Goal: Information Seeking & Learning: Learn about a topic

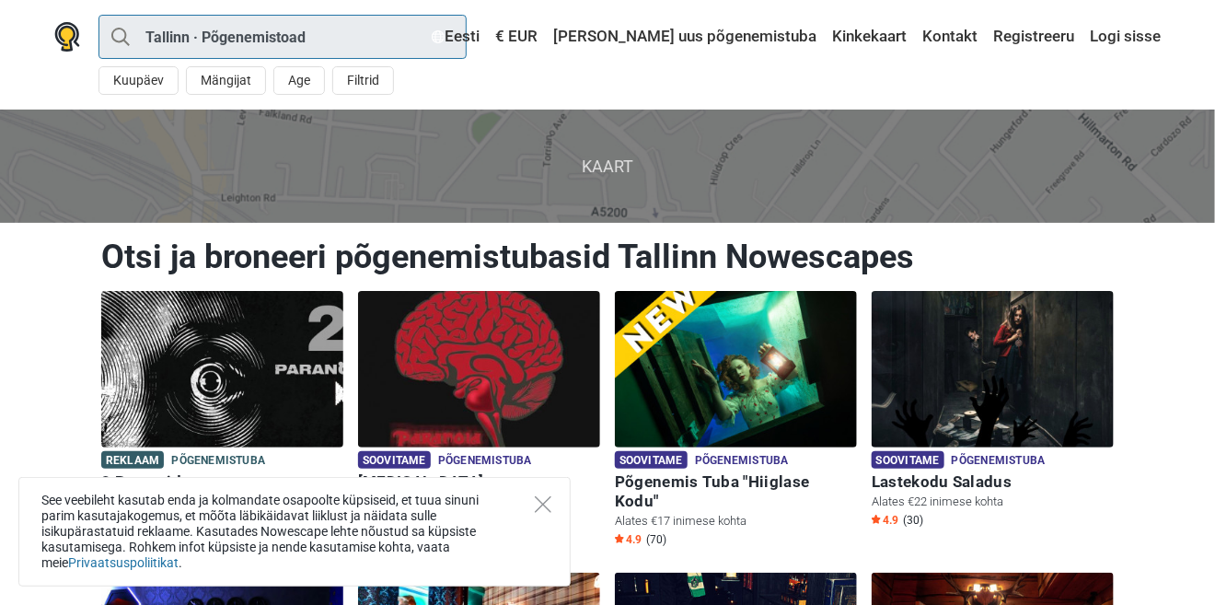
click at [300, 49] on input "Tallinn · Põgenemistoad" at bounding box center [282, 37] width 368 height 44
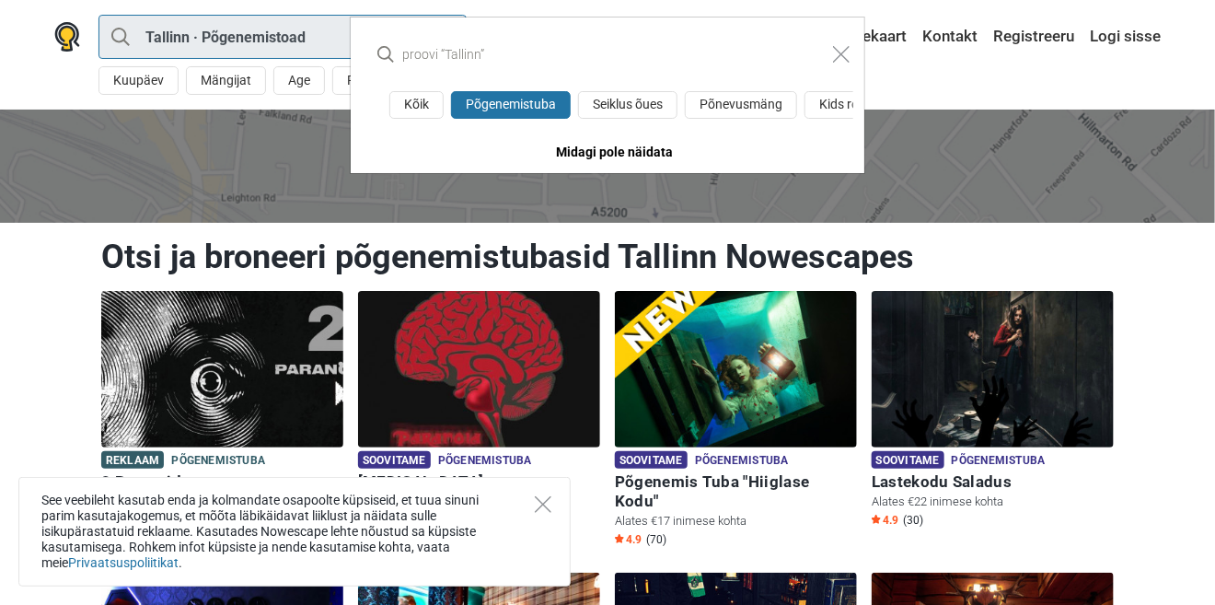
type input "Tallinn"
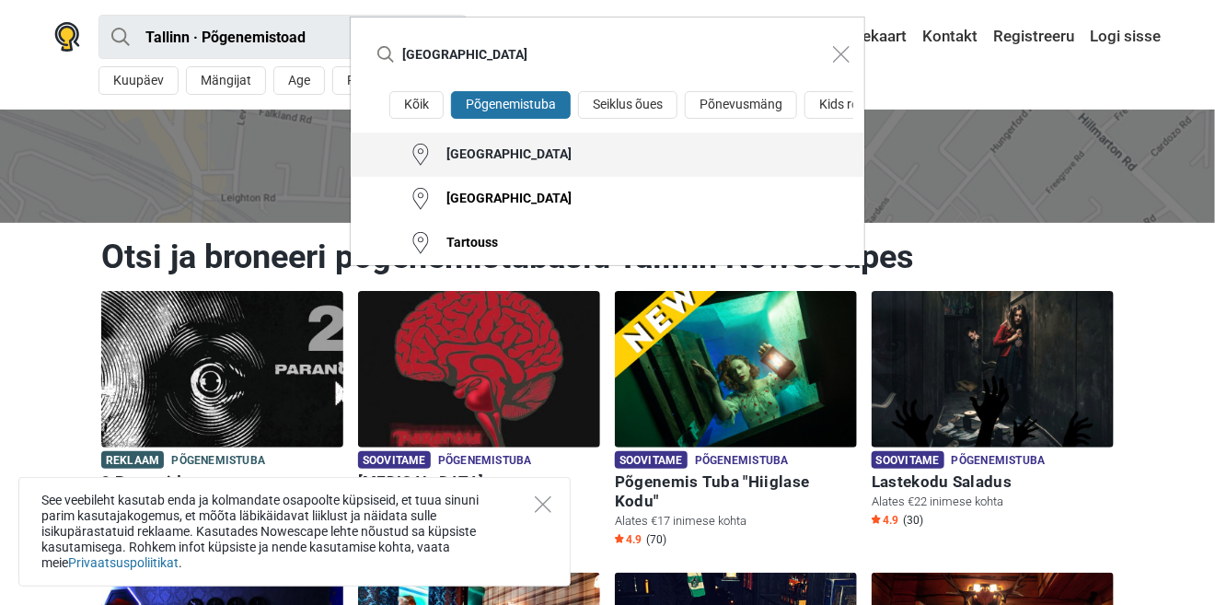
type input "tartu"
click at [468, 153] on div "[GEOGRAPHIC_DATA]" at bounding box center [502, 154] width 140 height 18
type input "Tartu · Põgenemistoad"
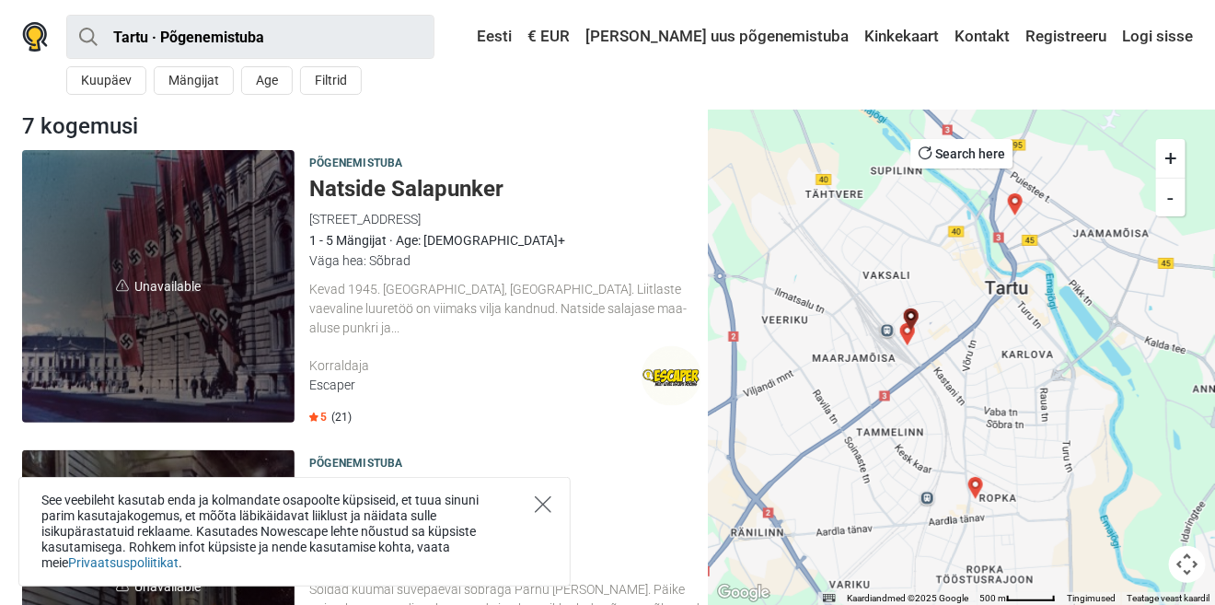
click at [546, 508] on icon "Close" at bounding box center [543, 504] width 17 height 17
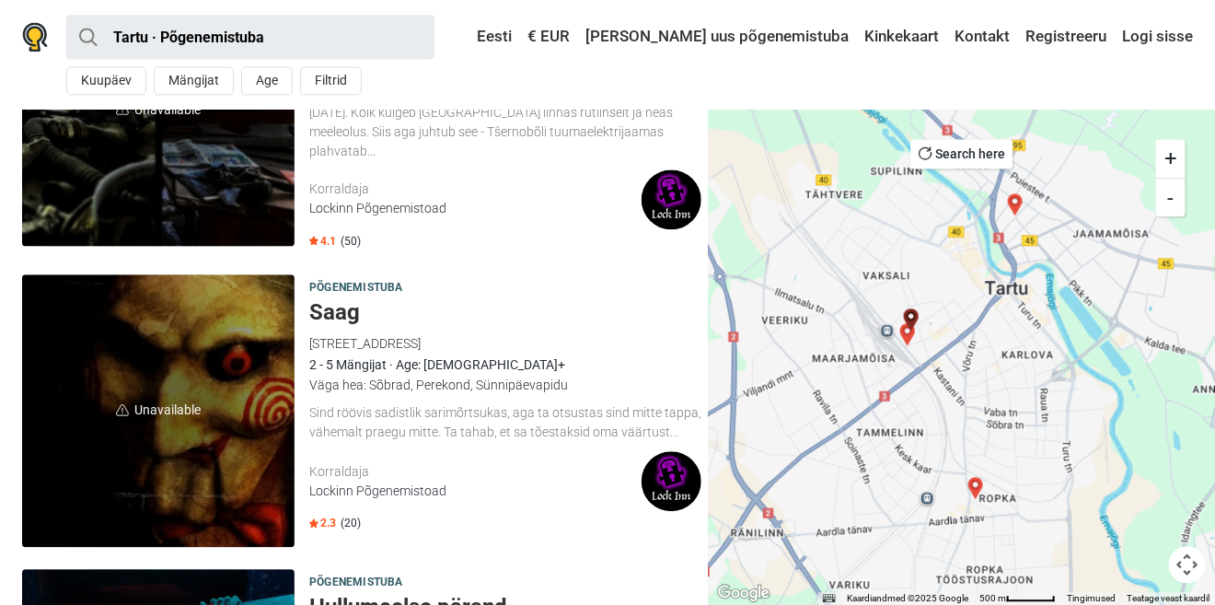
scroll to position [1671, 0]
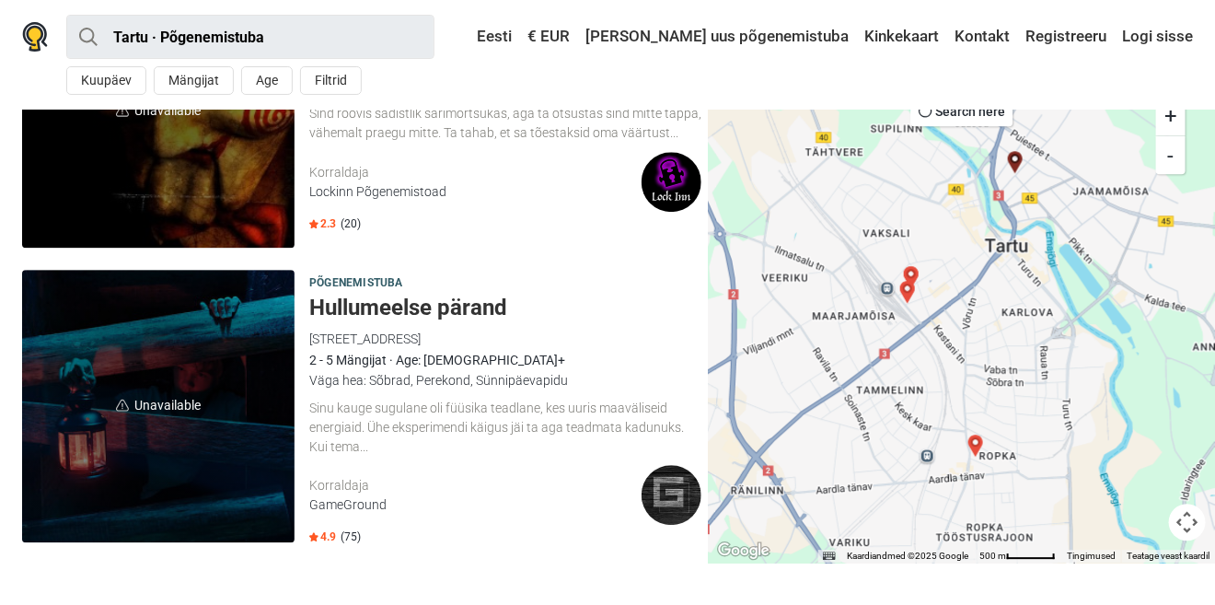
click at [666, 479] on img at bounding box center [671, 495] width 60 height 60
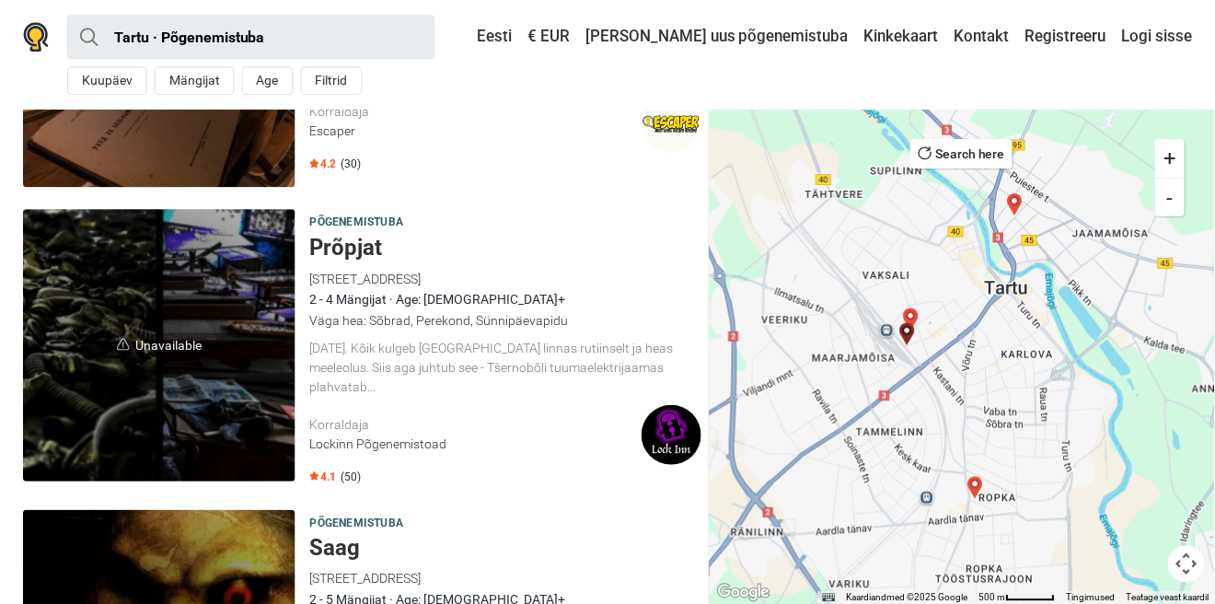
scroll to position [1216, 0]
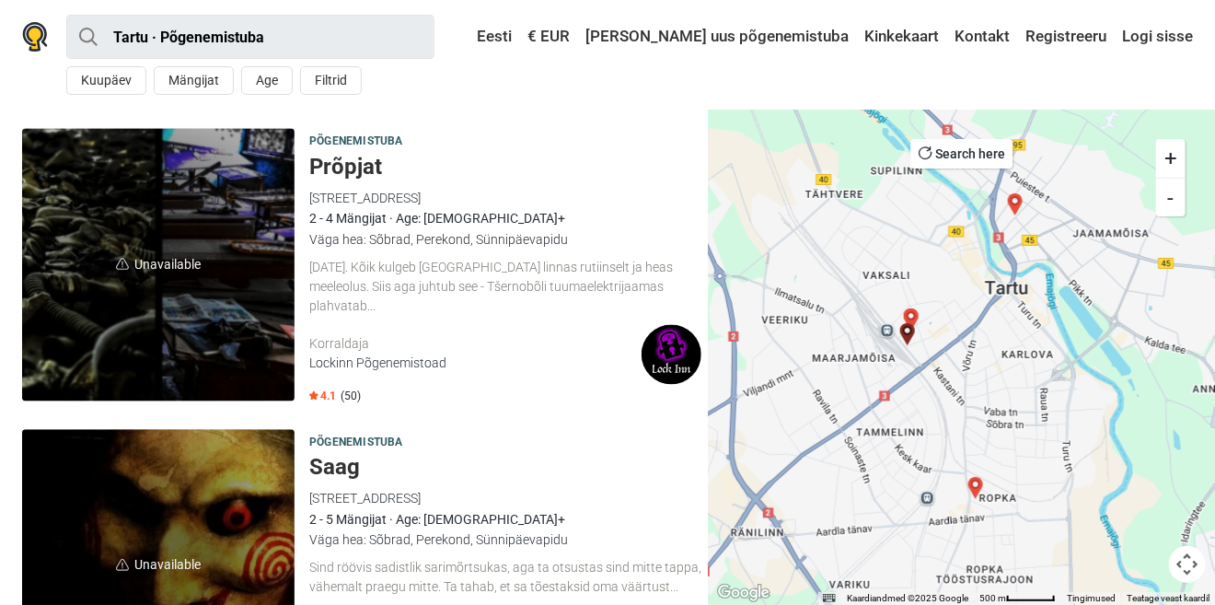
click at [248, 280] on span "Unavailable" at bounding box center [158, 265] width 272 height 272
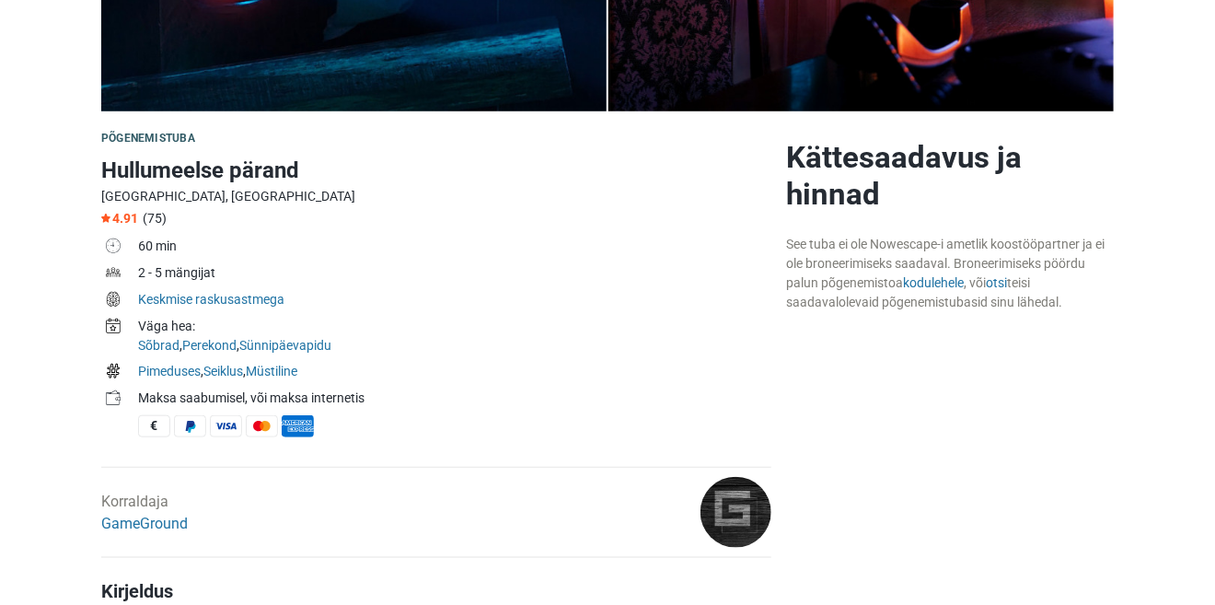
scroll to position [405, 0]
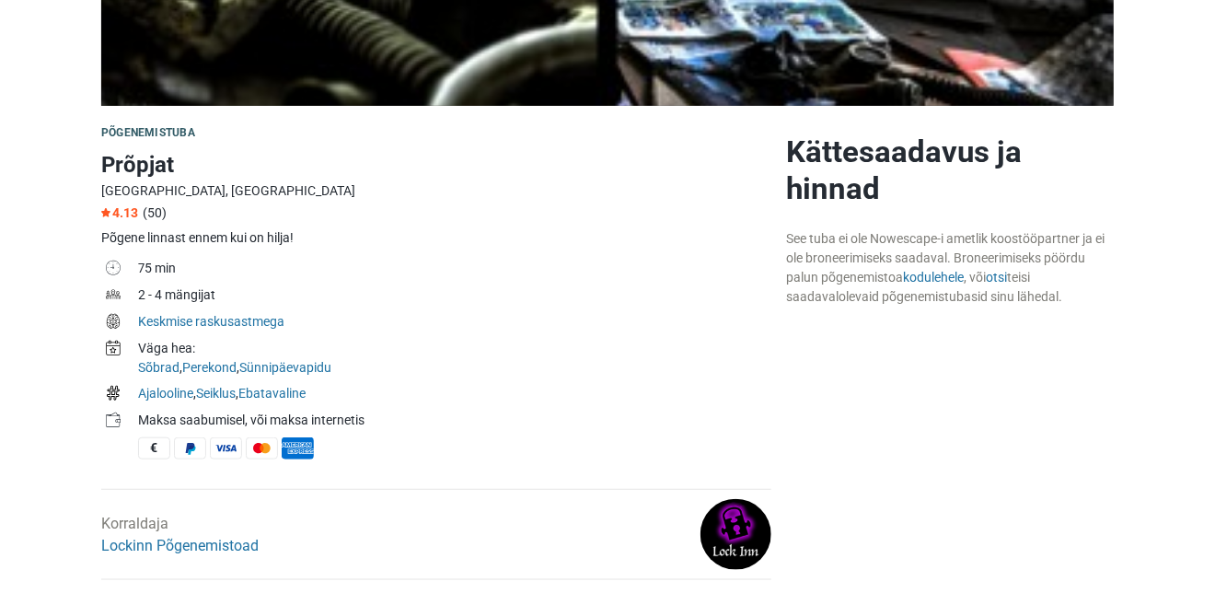
scroll to position [507, 0]
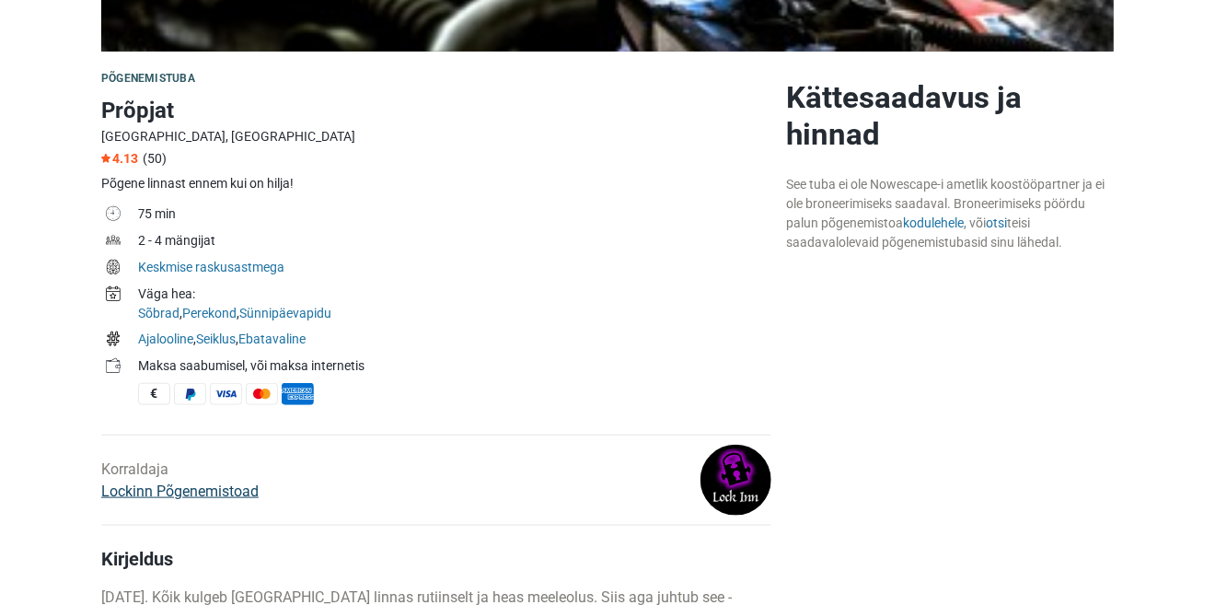
click at [227, 489] on link "Lockinn Põgenemistoad" at bounding box center [179, 490] width 157 height 17
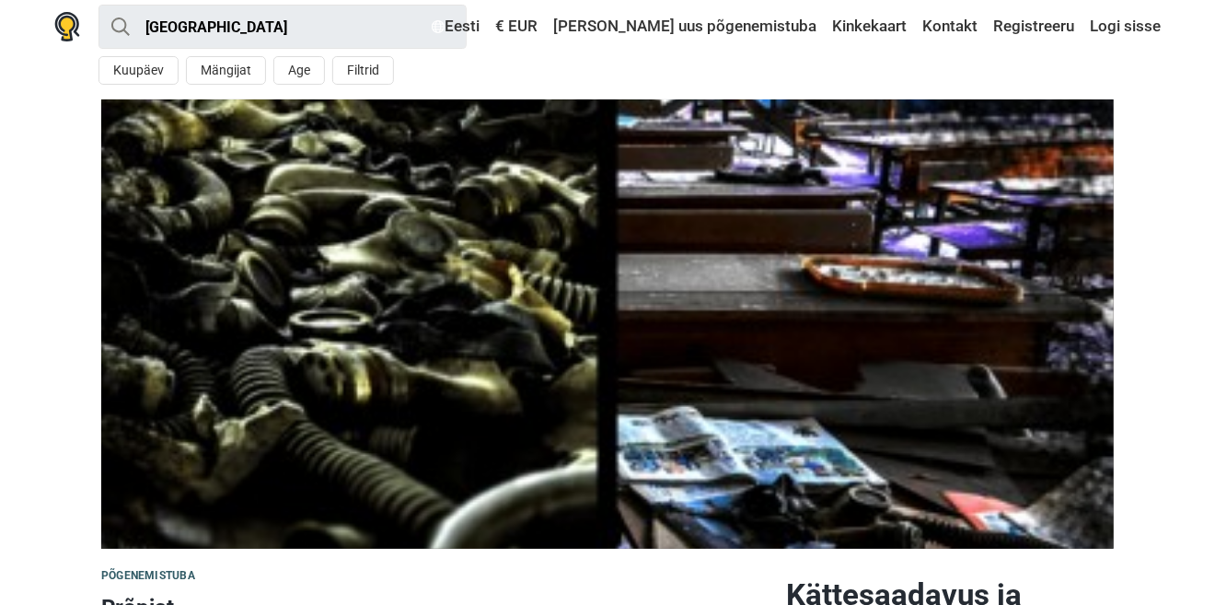
scroll to position [0, 0]
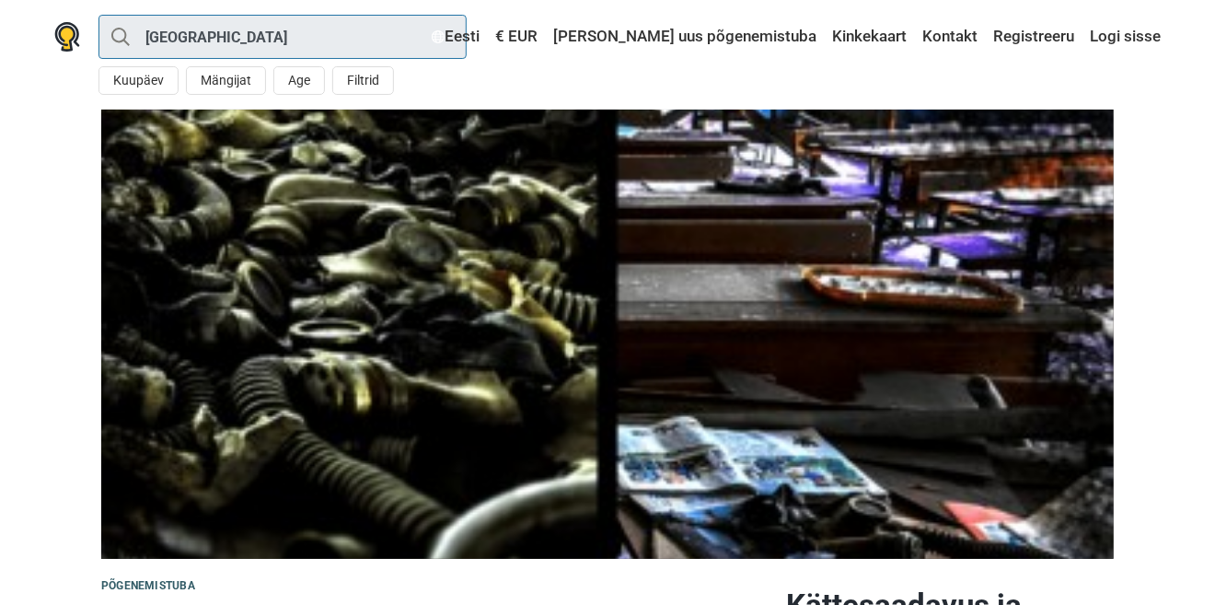
click at [219, 27] on input "[GEOGRAPHIC_DATA]" at bounding box center [282, 37] width 368 height 44
type input "[GEOGRAPHIC_DATA]"
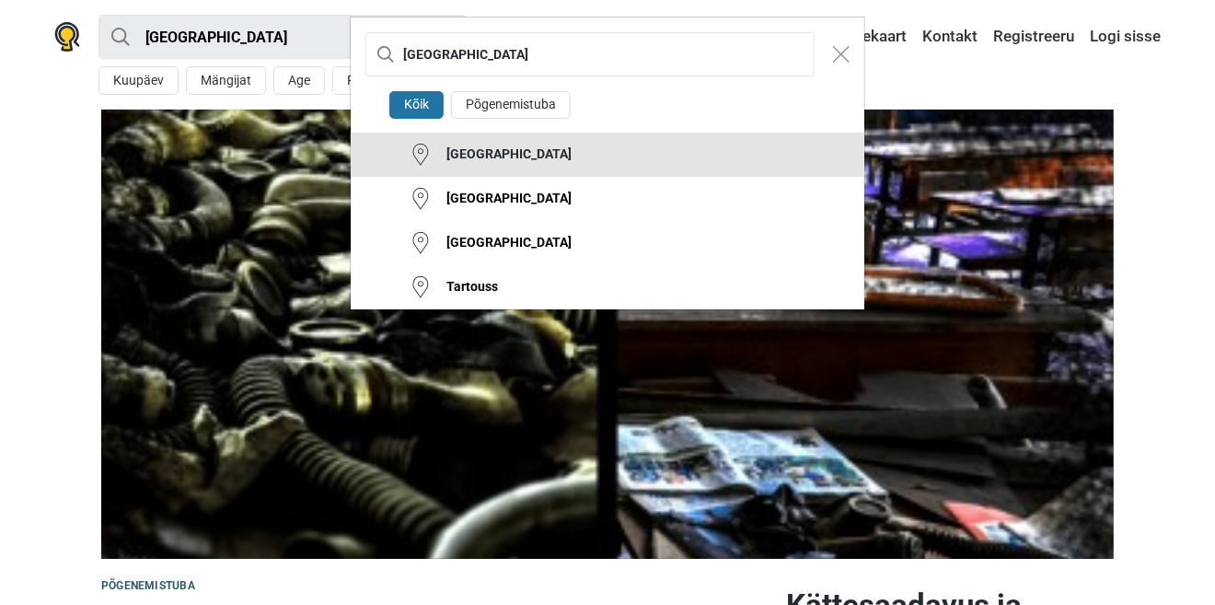
click at [479, 150] on button "[GEOGRAPHIC_DATA]" at bounding box center [607, 154] width 513 height 44
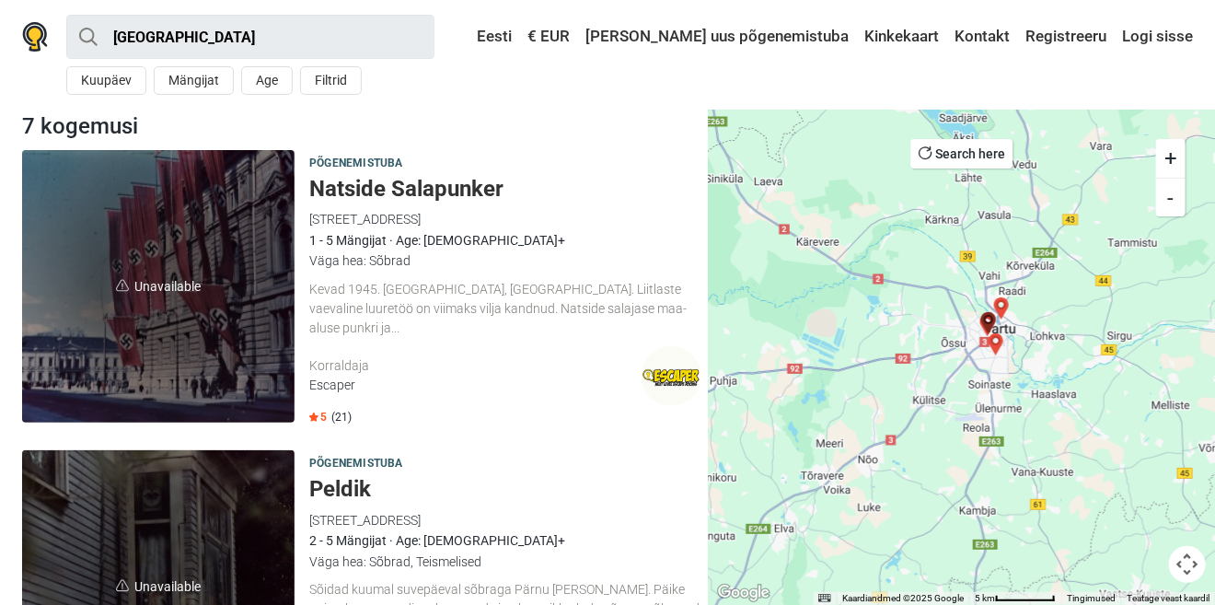
drag, startPoint x: 887, startPoint y: 518, endPoint x: 895, endPoint y: 494, distance: 25.3
click at [895, 494] on div at bounding box center [961, 356] width 506 height 495
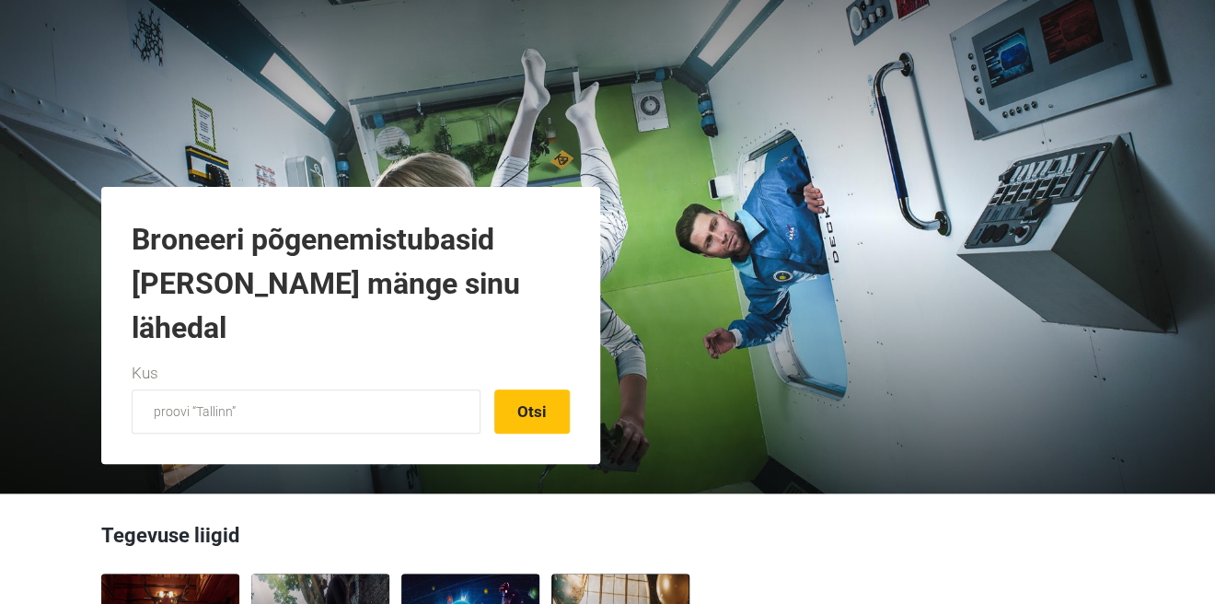
scroll to position [101, 0]
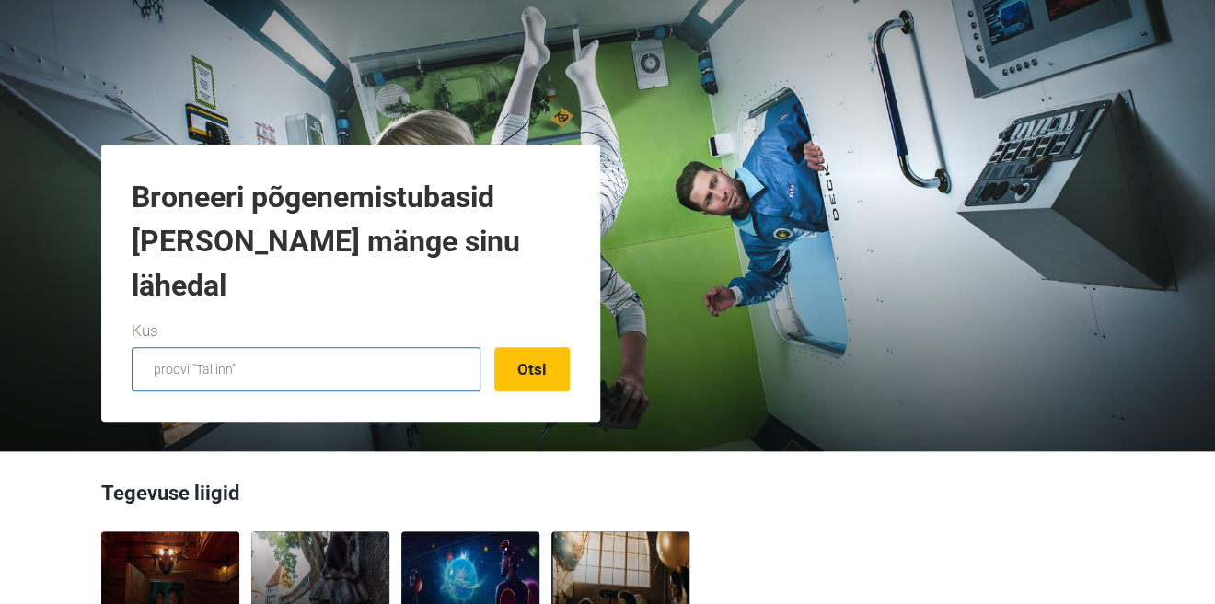
click at [353, 389] on input "text" at bounding box center [306, 369] width 349 height 44
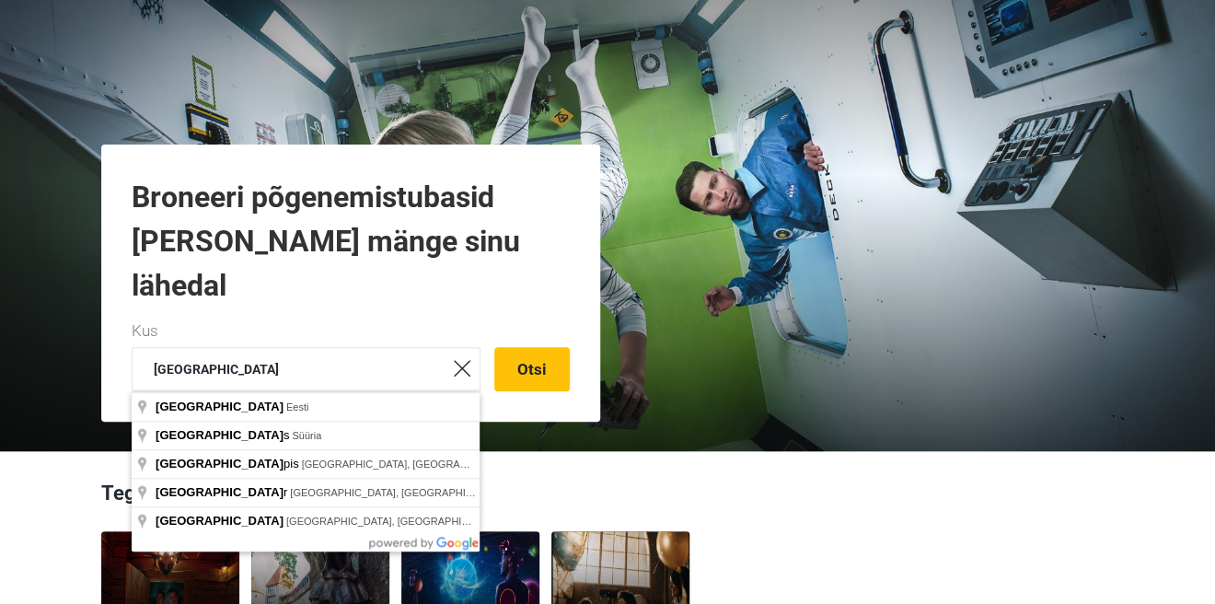
type input "Tartu, Eesti"
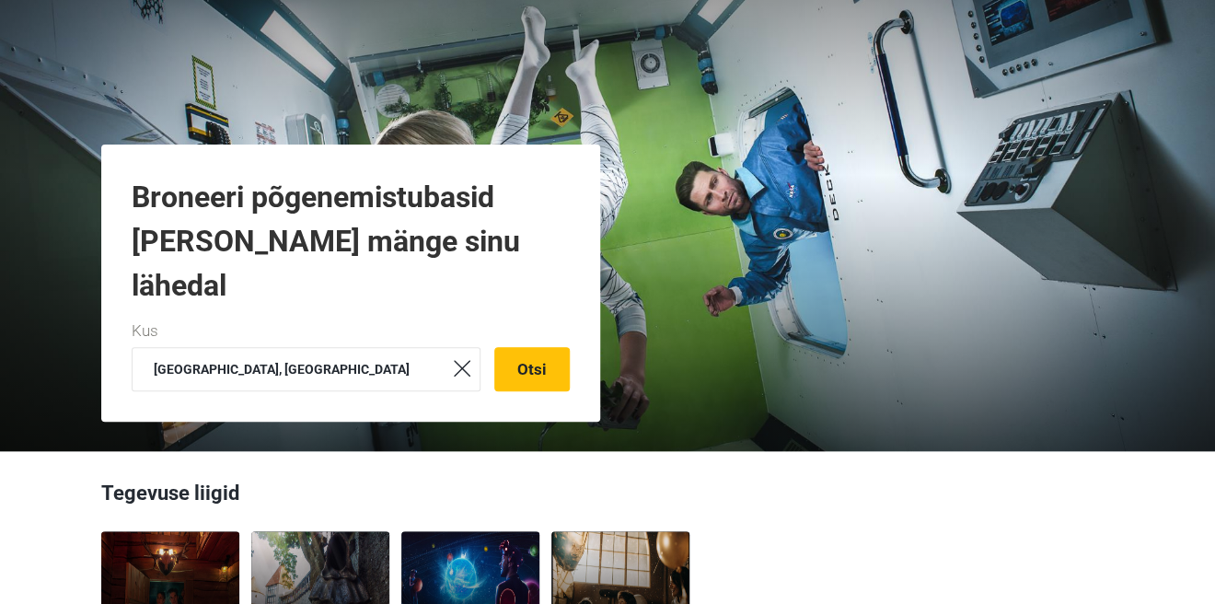
click at [491, 372] on div "Tartu, Eesti Otsi" at bounding box center [351, 369] width 438 height 44
click at [521, 376] on button "Otsi" at bounding box center [531, 369] width 75 height 44
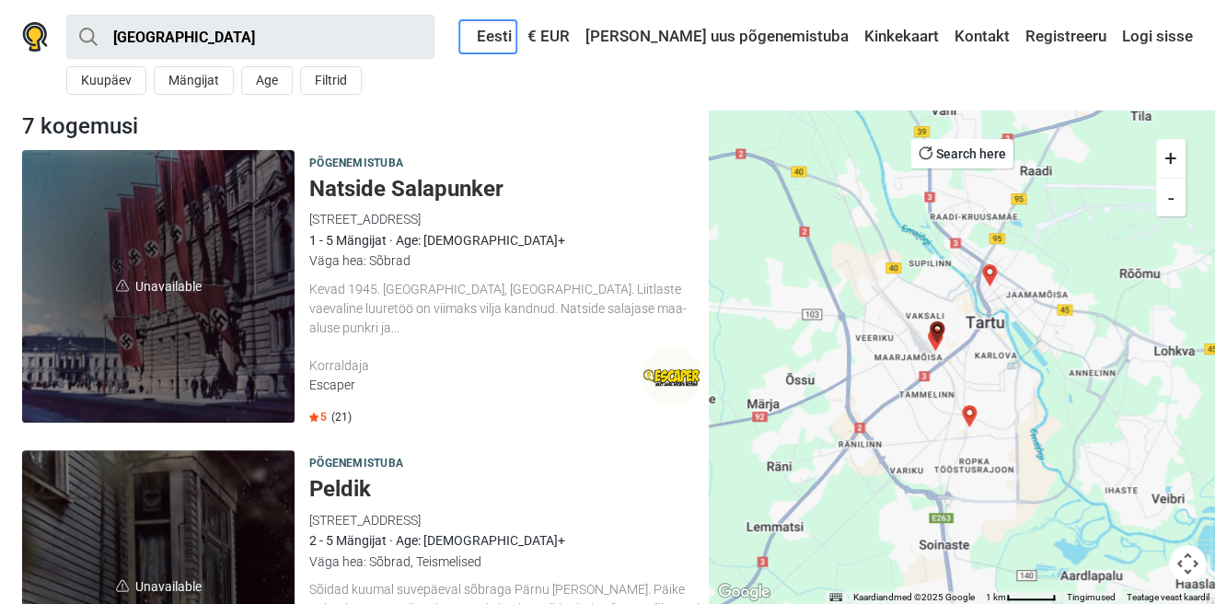
click at [516, 41] on link "Eesti" at bounding box center [487, 36] width 57 height 33
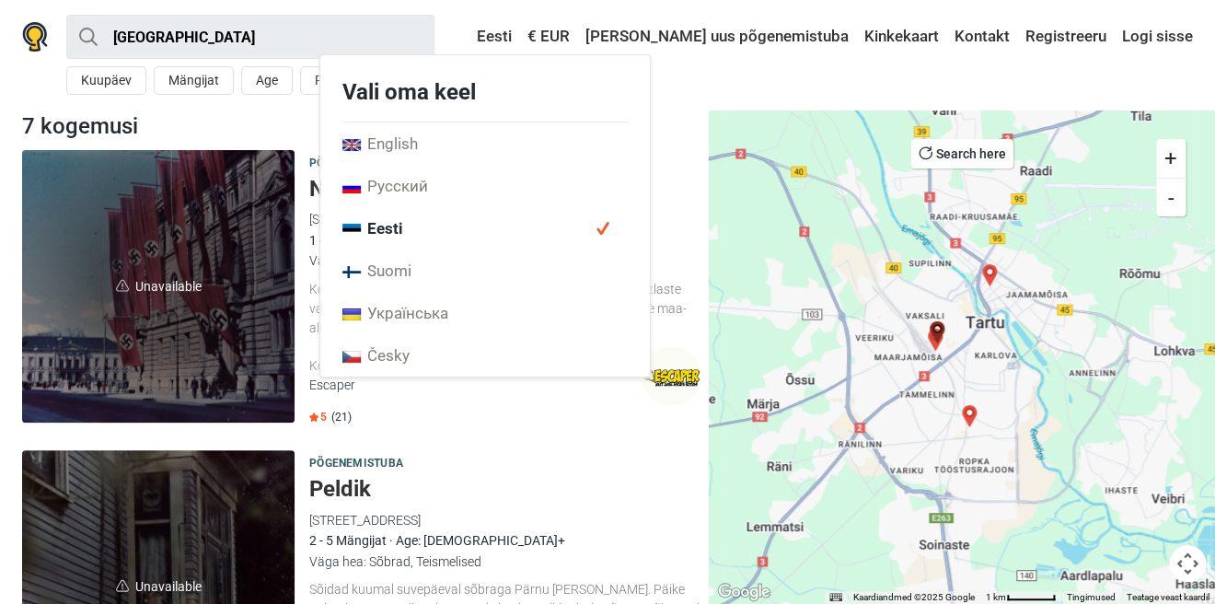
click at [470, 29] on div "Eesti Vali [PERSON_NAME] English Русский Eesti [GEOGRAPHIC_DATA] Українська Čes…" at bounding box center [624, 36] width 1135 height 33
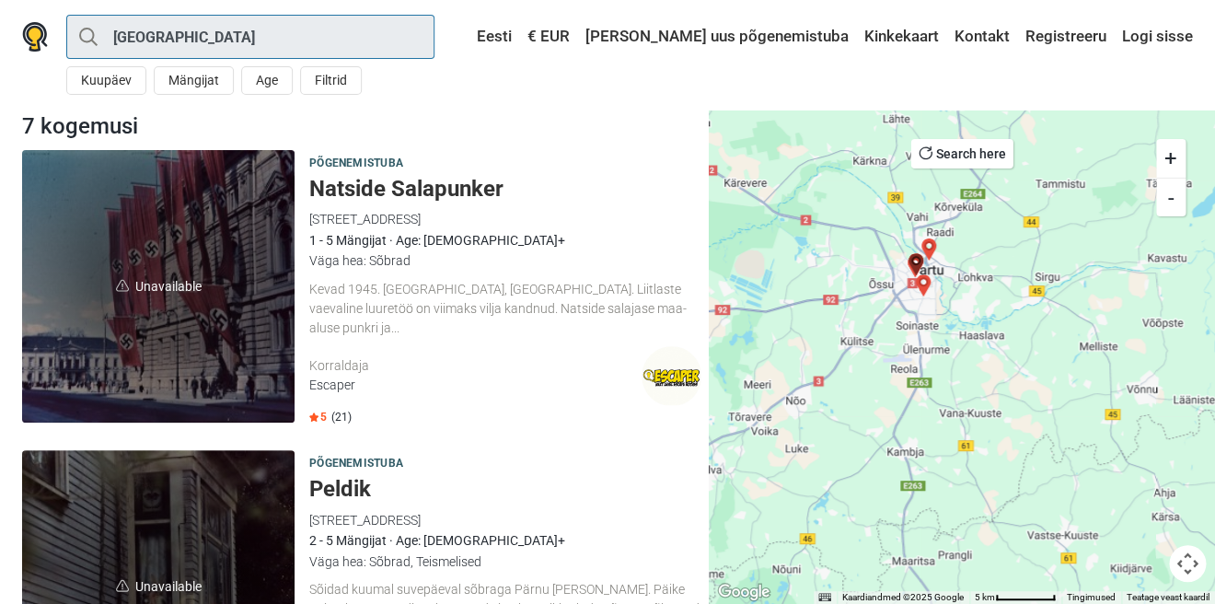
click at [182, 39] on input "[GEOGRAPHIC_DATA]" at bounding box center [250, 37] width 368 height 44
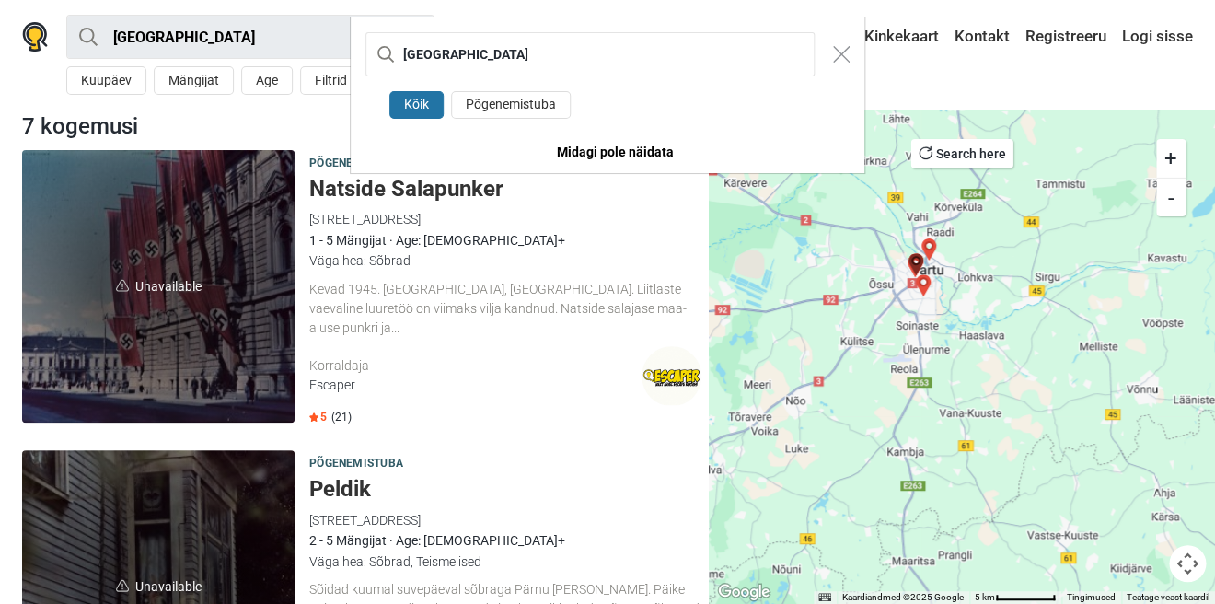
click at [182, 39] on div "Tartu Kõik Põgenemistuba Midagi pole näidata" at bounding box center [607, 302] width 1215 height 604
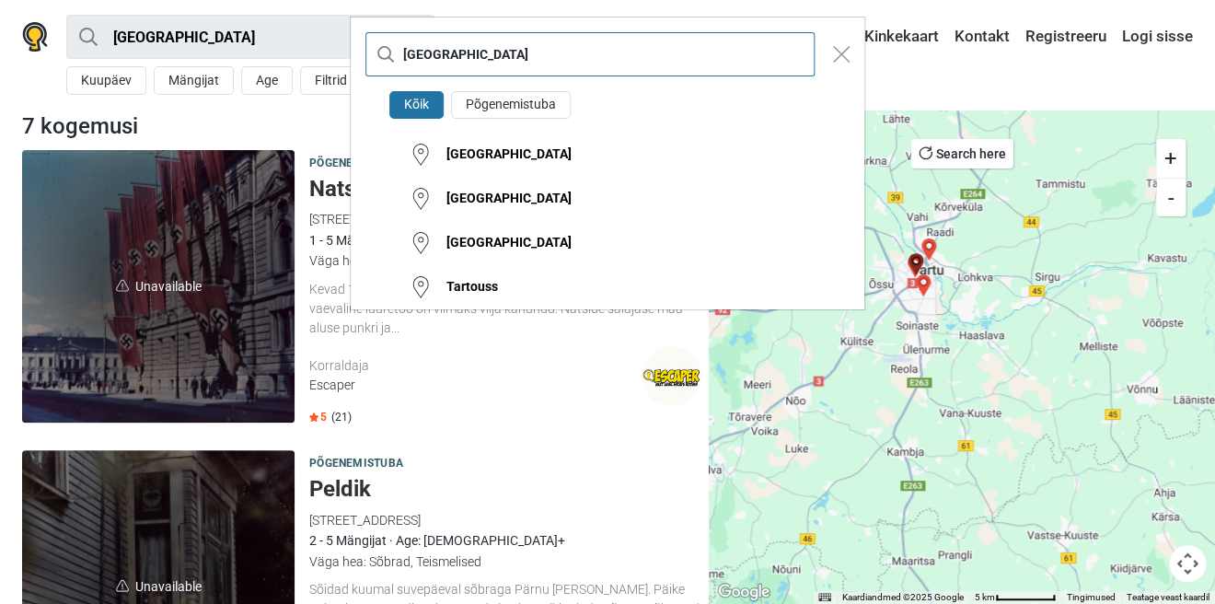
click at [451, 57] on input "[GEOGRAPHIC_DATA]" at bounding box center [589, 54] width 449 height 44
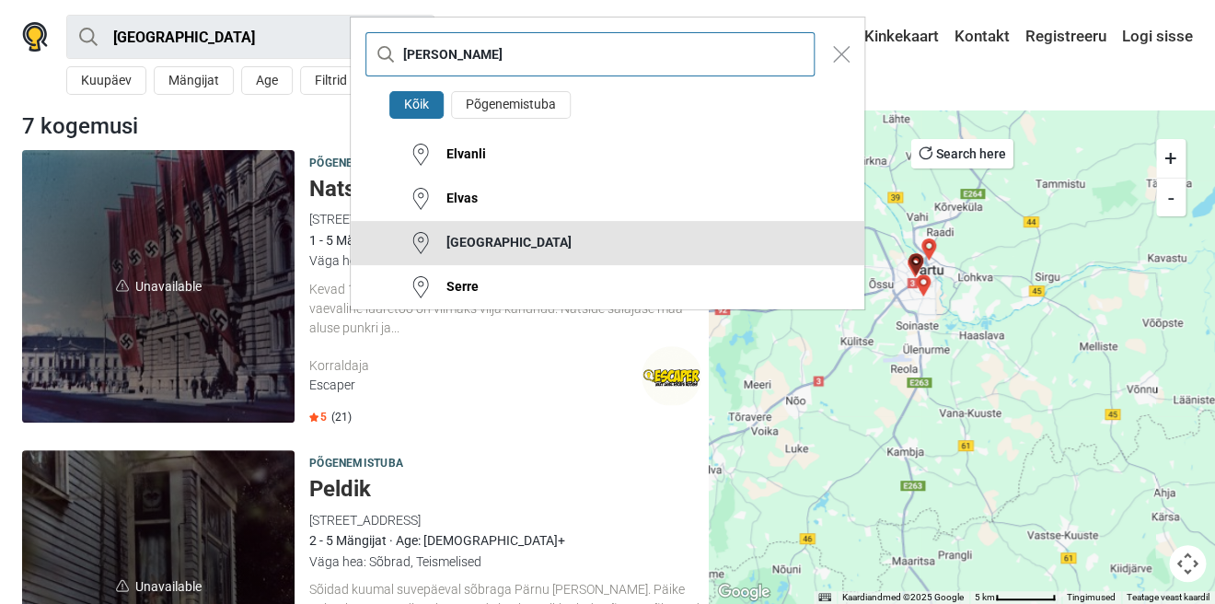
type input "elva"
click at [465, 238] on div "Elva" at bounding box center [502, 243] width 140 height 18
type input "Elva"
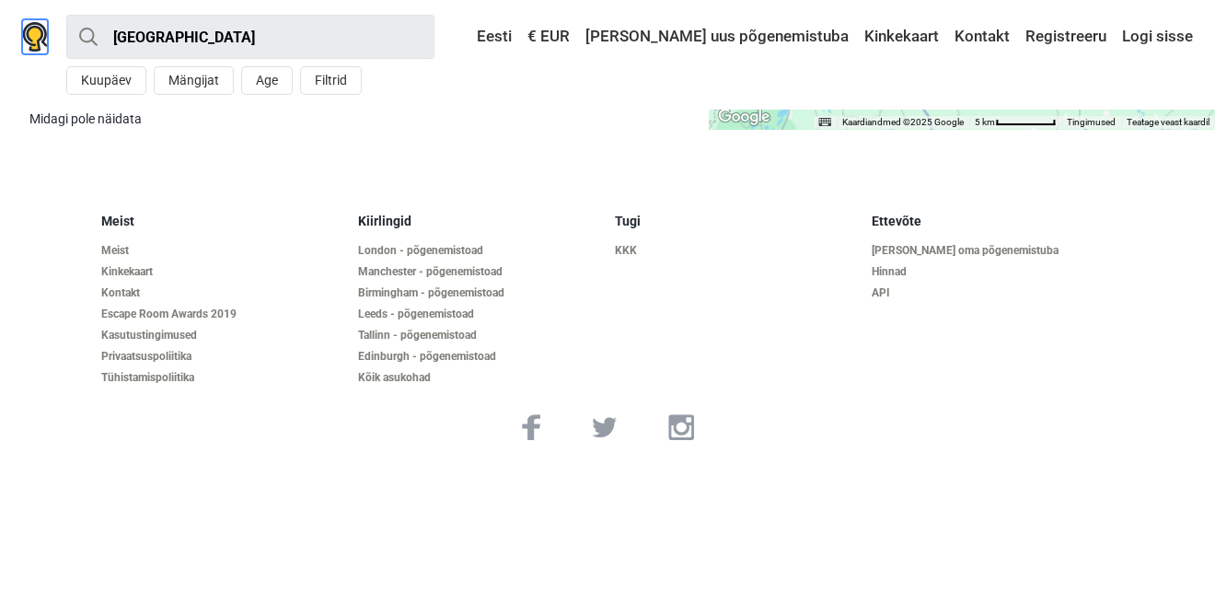
click at [33, 28] on img at bounding box center [35, 36] width 26 height 29
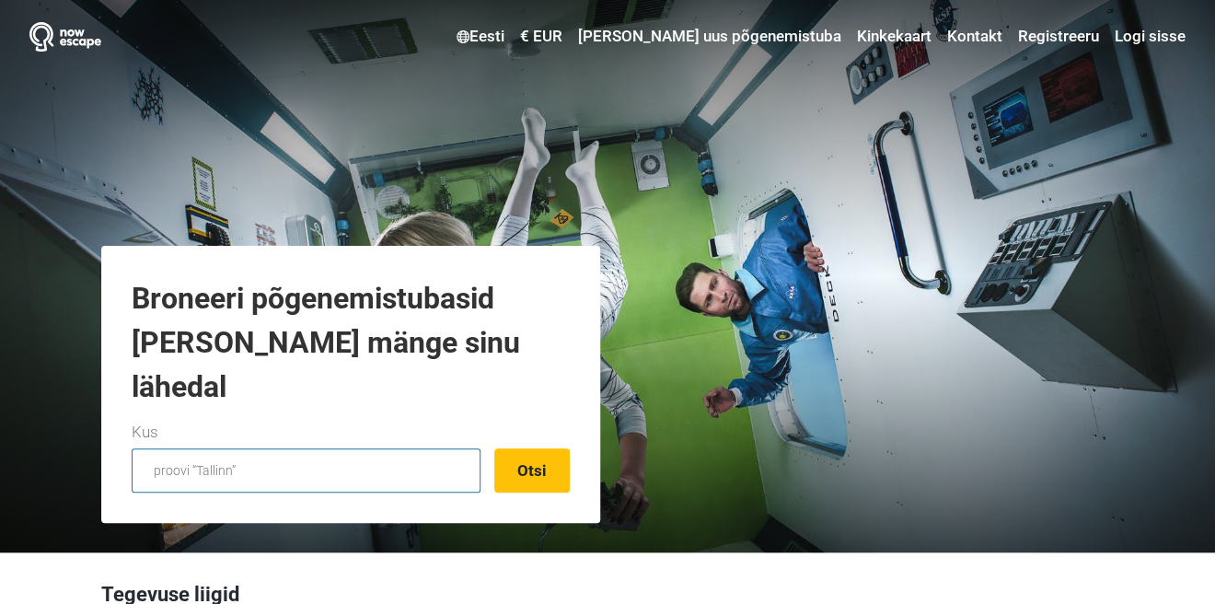
click at [213, 454] on input "text" at bounding box center [306, 470] width 349 height 44
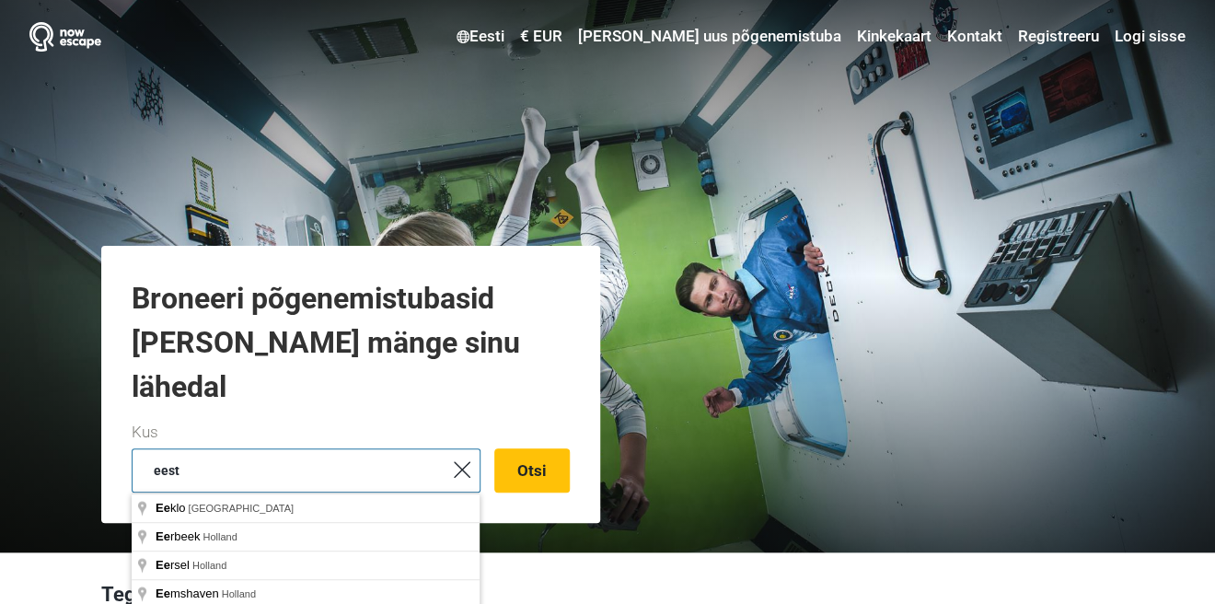
type input "eesti"
type input "estonia"
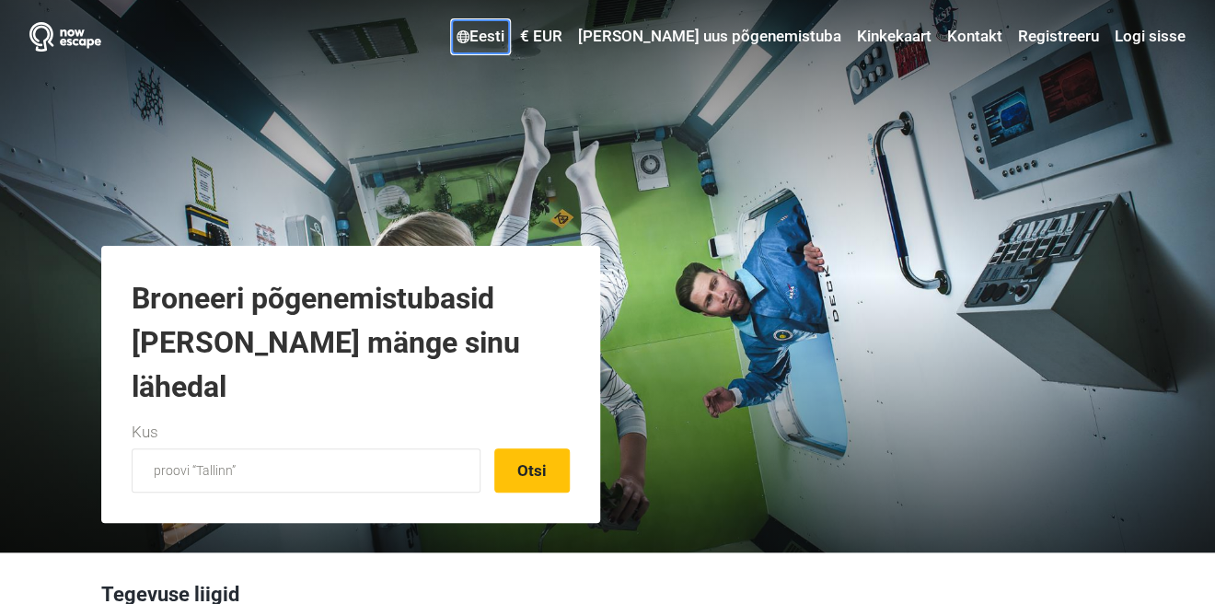
click at [509, 34] on link "Eesti" at bounding box center [480, 36] width 57 height 33
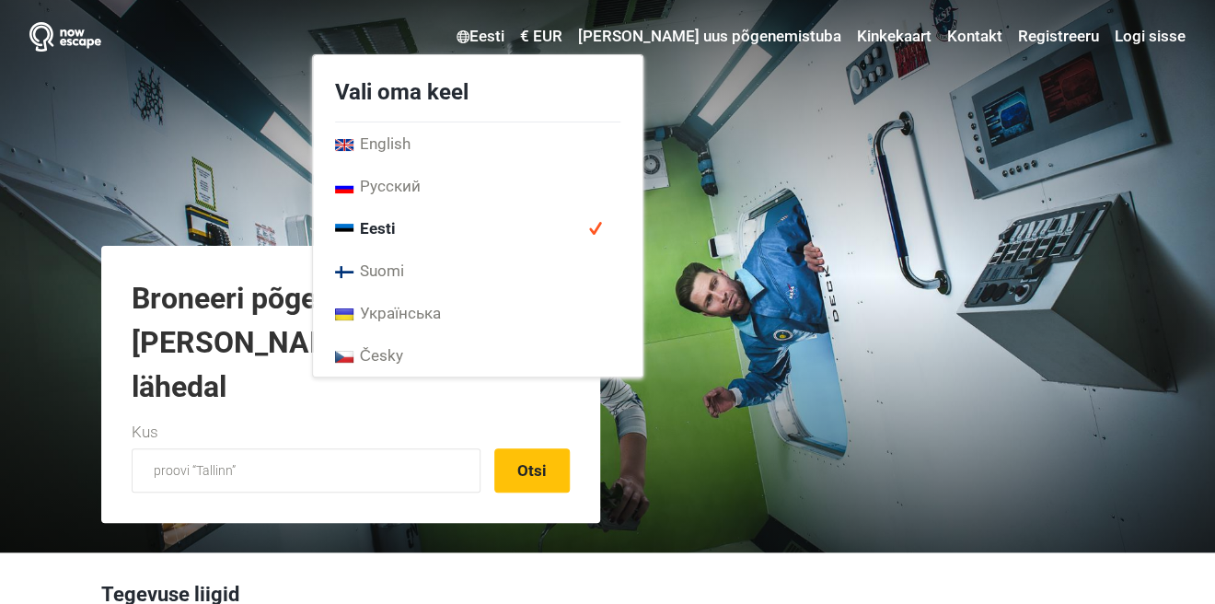
click at [241, 49] on div "Eesti Vali oma keel English Русский Eesti Suomi Українська Česky € EUR Vali val…" at bounding box center [647, 36] width 1075 height 33
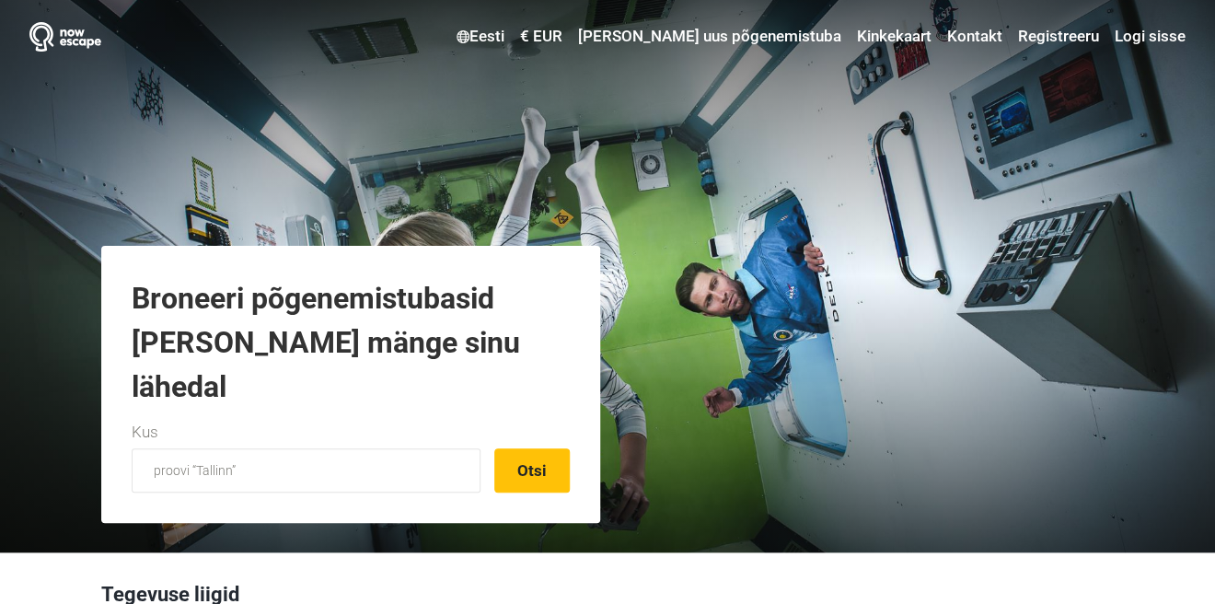
click at [29, 22] on div "Eesti Vali oma keel English Русский Eesti Suomi Українська Česky € EUR Vali val…" at bounding box center [607, 36] width 1170 height 35
click at [43, 28] on img at bounding box center [65, 36] width 72 height 29
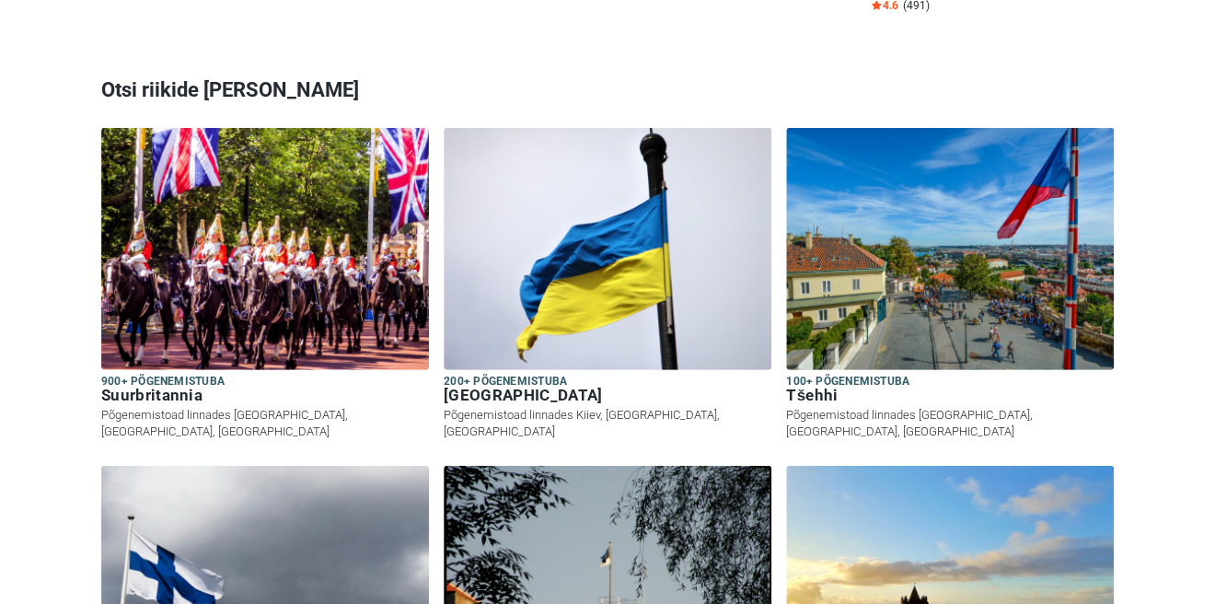
scroll to position [1622, 0]
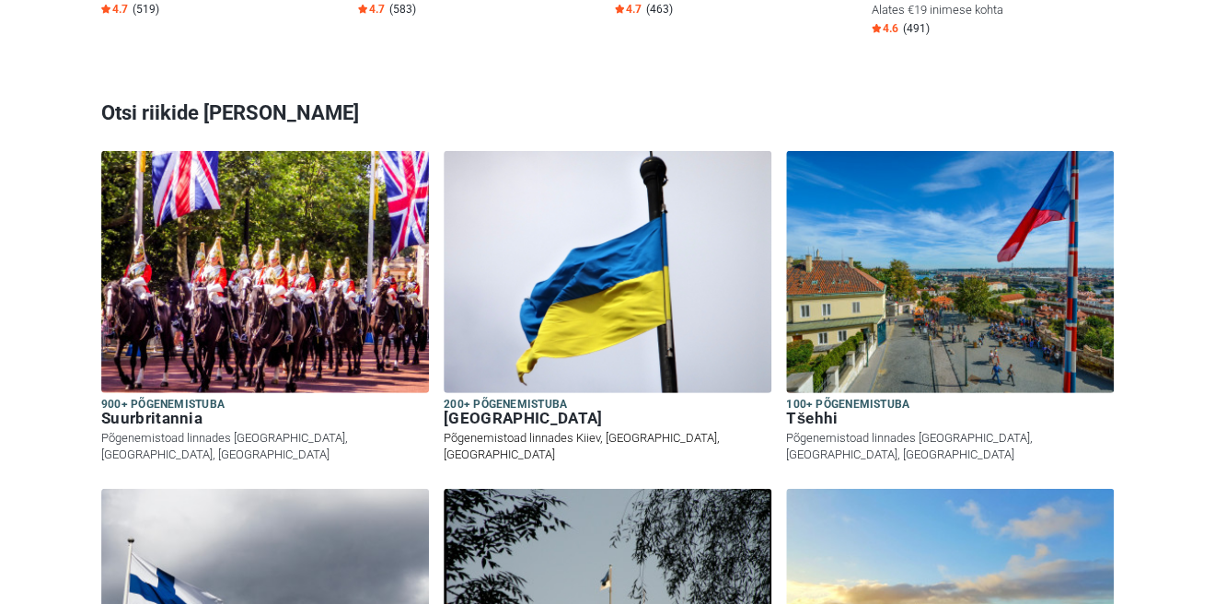
click at [511, 245] on img at bounding box center [607, 272] width 328 height 242
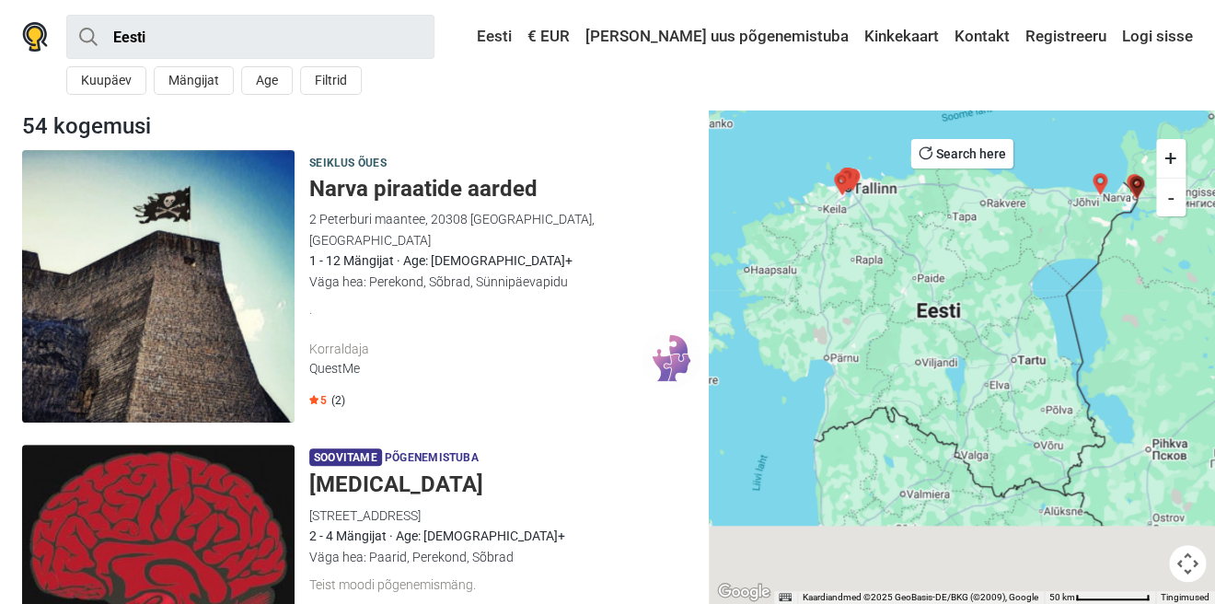
drag, startPoint x: 989, startPoint y: 517, endPoint x: 1008, endPoint y: 330, distance: 187.8
click at [1008, 330] on div at bounding box center [961, 356] width 506 height 494
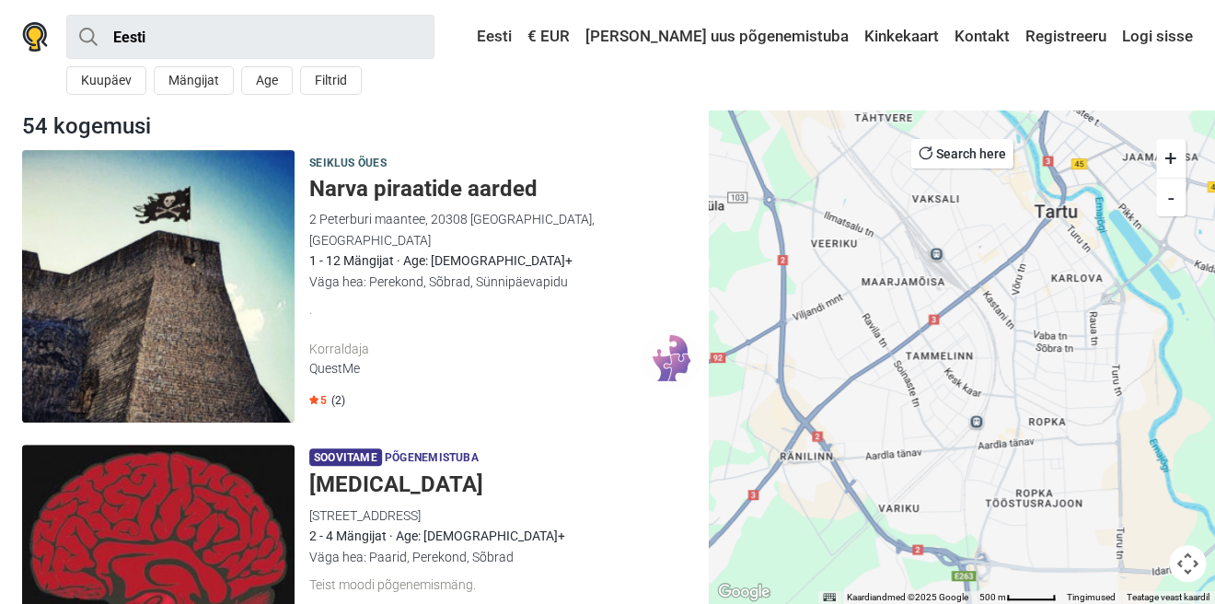
drag, startPoint x: 825, startPoint y: 311, endPoint x: 986, endPoint y: 298, distance: 161.5
click at [986, 298] on div at bounding box center [961, 356] width 506 height 494
click at [186, 40] on input "Eesti" at bounding box center [250, 37] width 368 height 44
click at [0, 0] on div "Eesti Kõik Põgenemistuba Seiklus õues Etteaste Põnevusmäng Kids room Aardejaht …" at bounding box center [0, 0] width 0 height 0
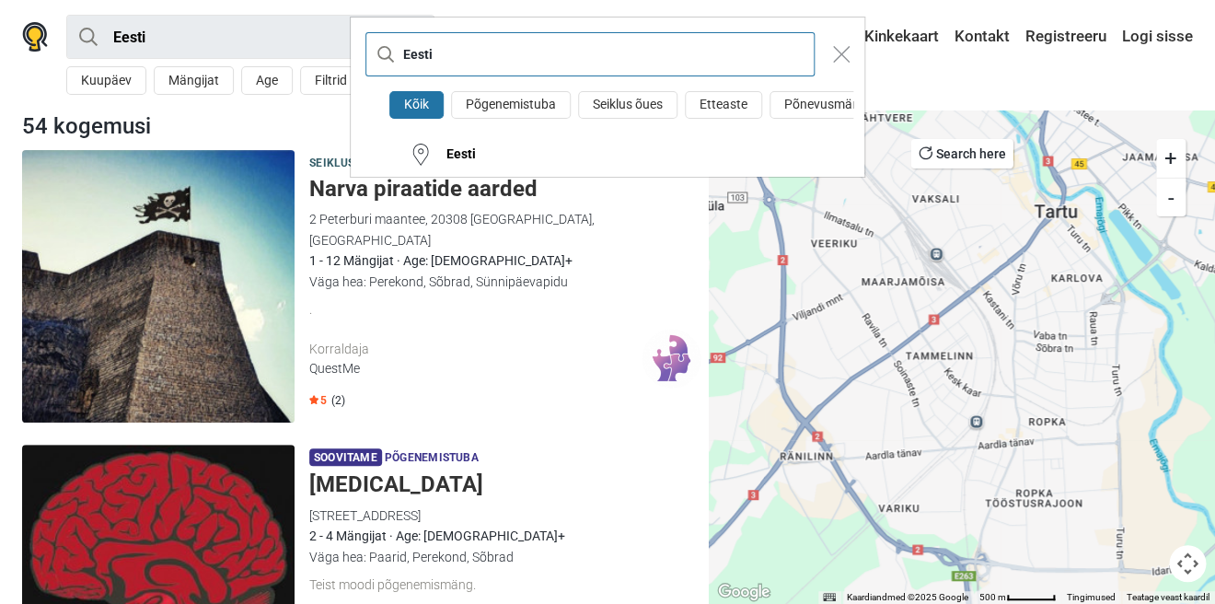
click at [452, 41] on input "Eesti" at bounding box center [589, 54] width 449 height 44
type input "eesti"
click at [496, 109] on button "Põgenemistuba" at bounding box center [511, 105] width 120 height 29
type input "Eesti · Põgenemistuba"
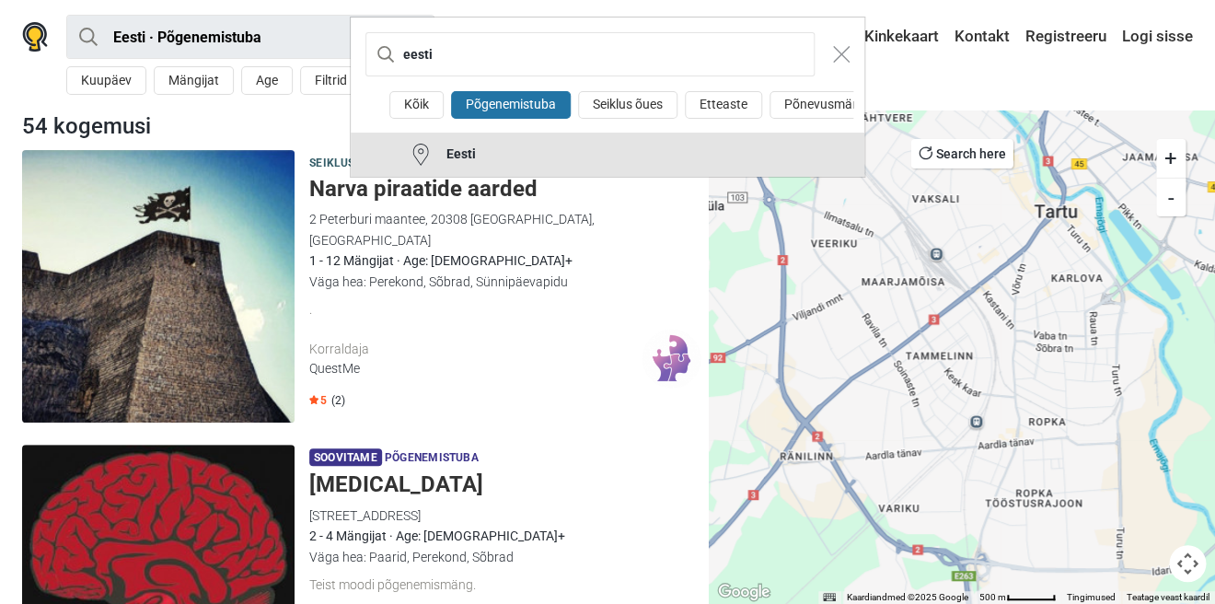
click at [445, 152] on div "Eesti" at bounding box center [454, 154] width 44 height 18
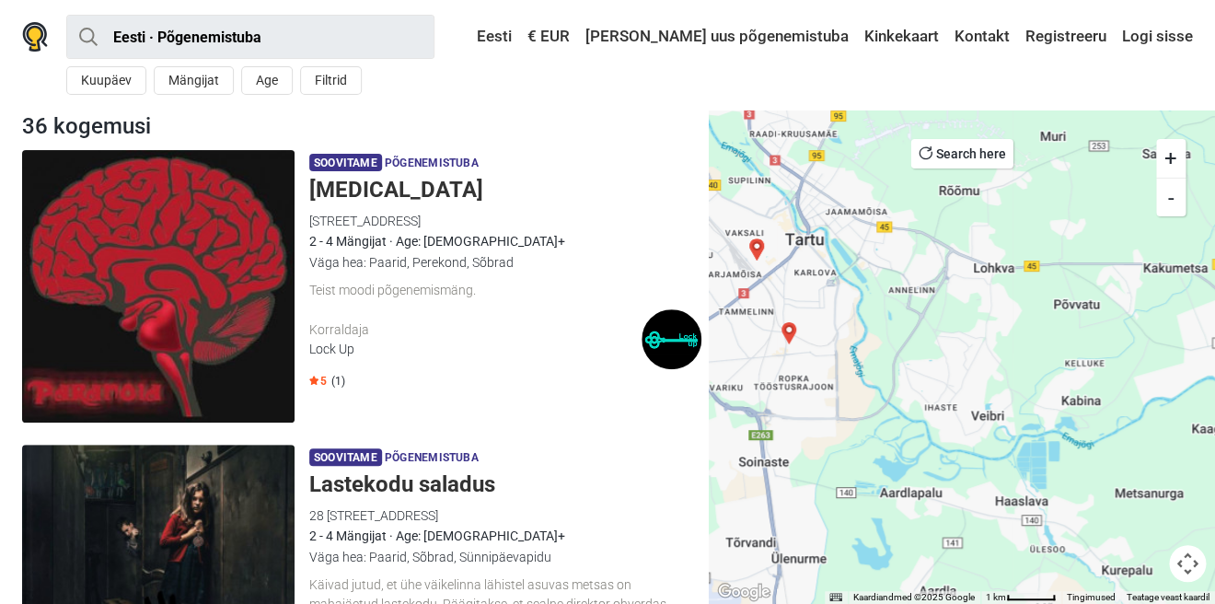
drag, startPoint x: 761, startPoint y: 286, endPoint x: 813, endPoint y: 294, distance: 53.0
click at [812, 294] on div at bounding box center [961, 356] width 506 height 494
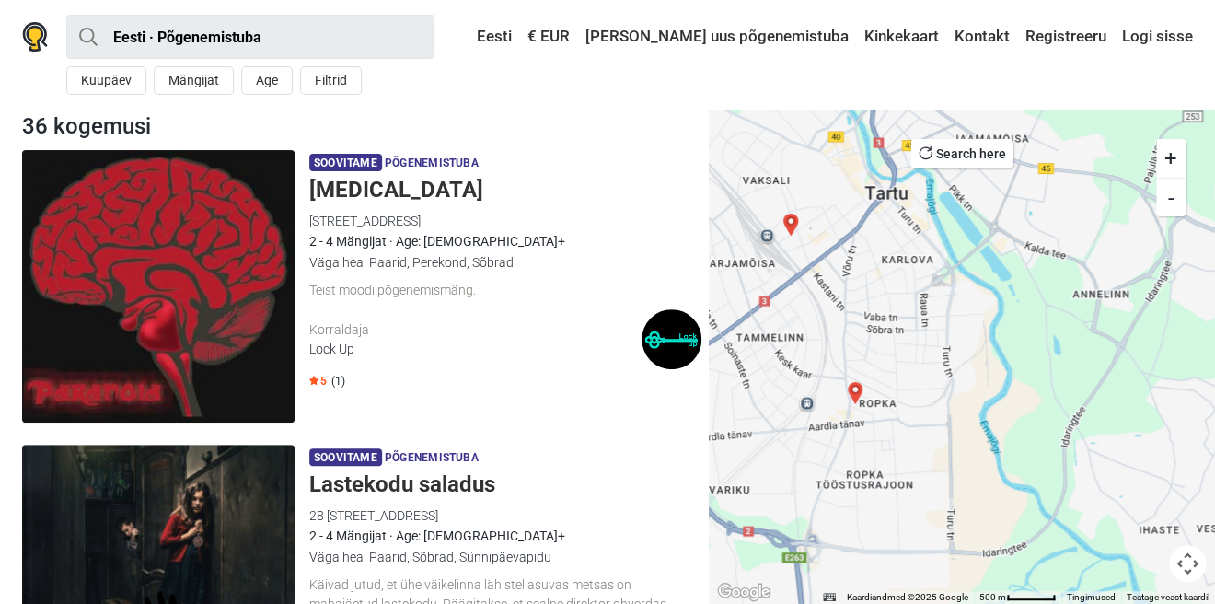
click at [789, 220] on img "Peldik" at bounding box center [790, 224] width 22 height 22
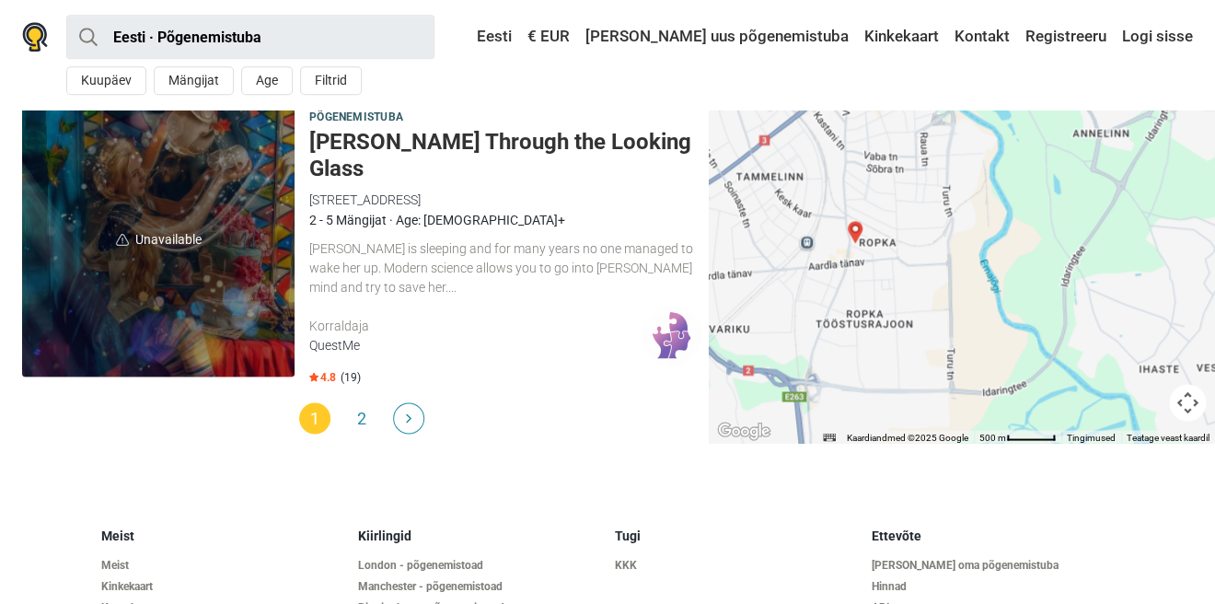
scroll to position [5817, 0]
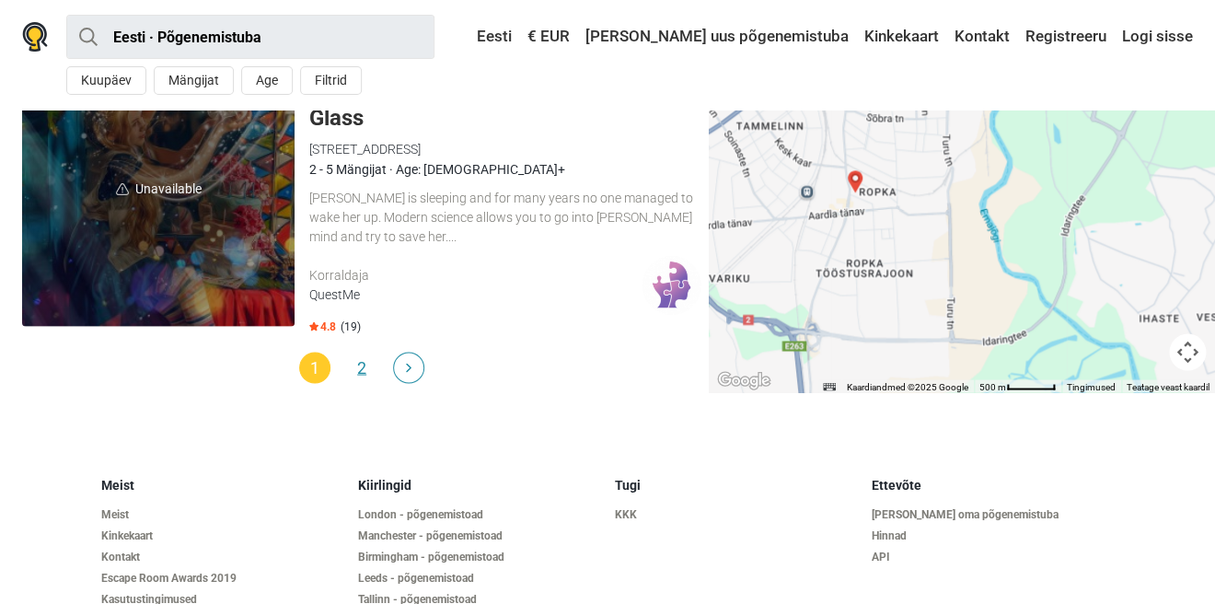
click at [361, 351] on link "2" at bounding box center [361, 366] width 31 height 31
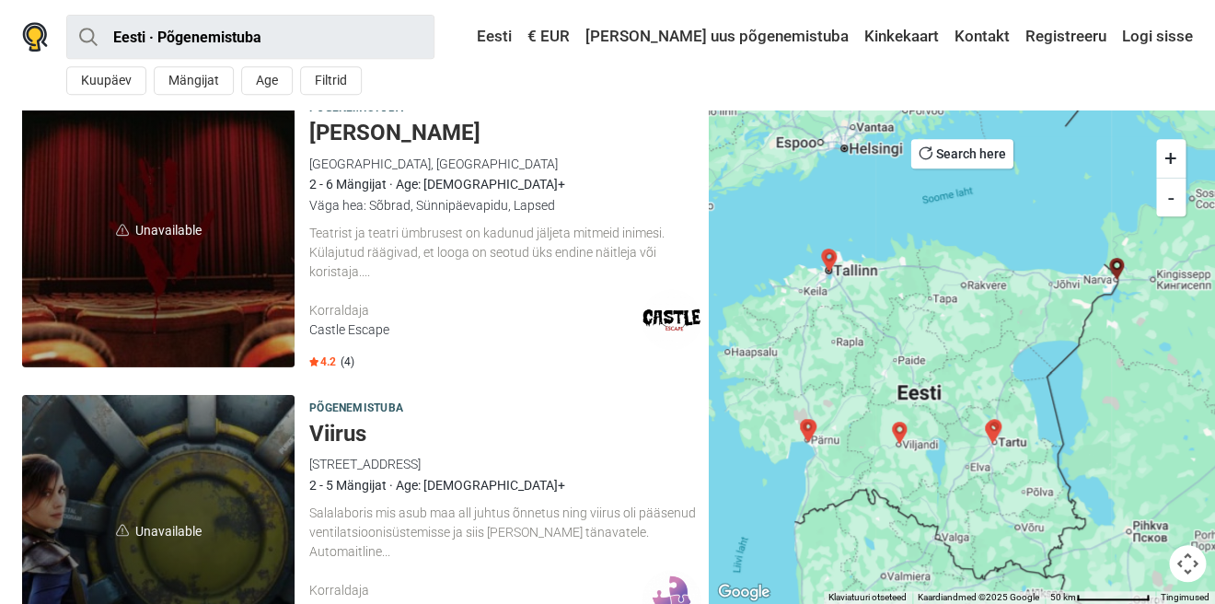
scroll to position [4165, 0]
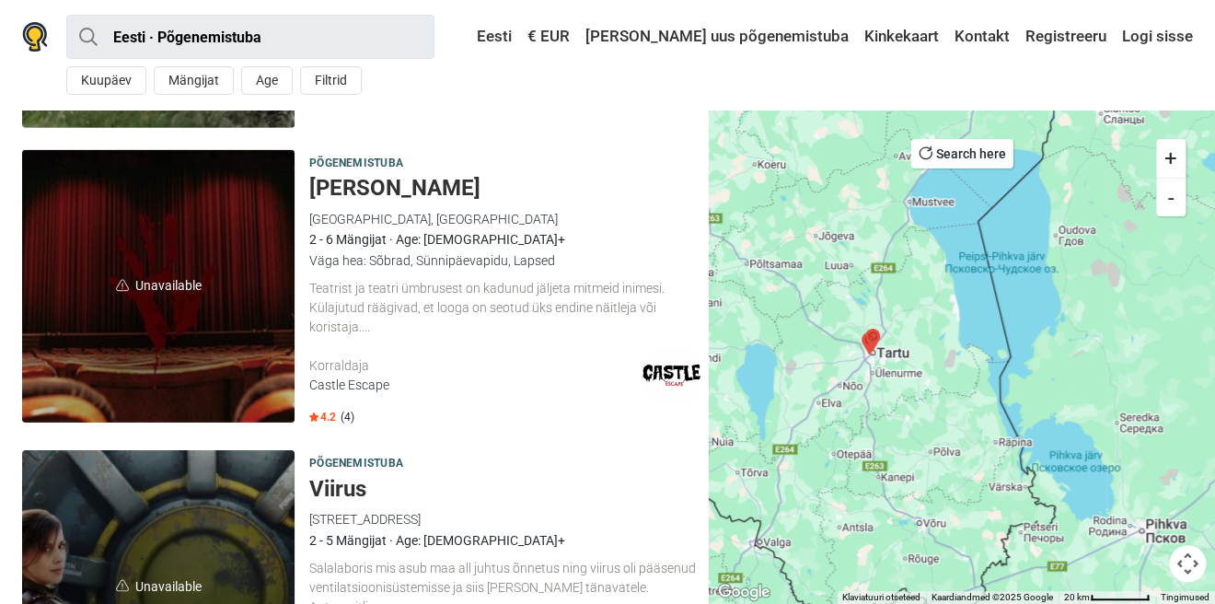
drag, startPoint x: 777, startPoint y: 454, endPoint x: 841, endPoint y: 395, distance: 87.3
click at [848, 434] on div at bounding box center [961, 356] width 506 height 494
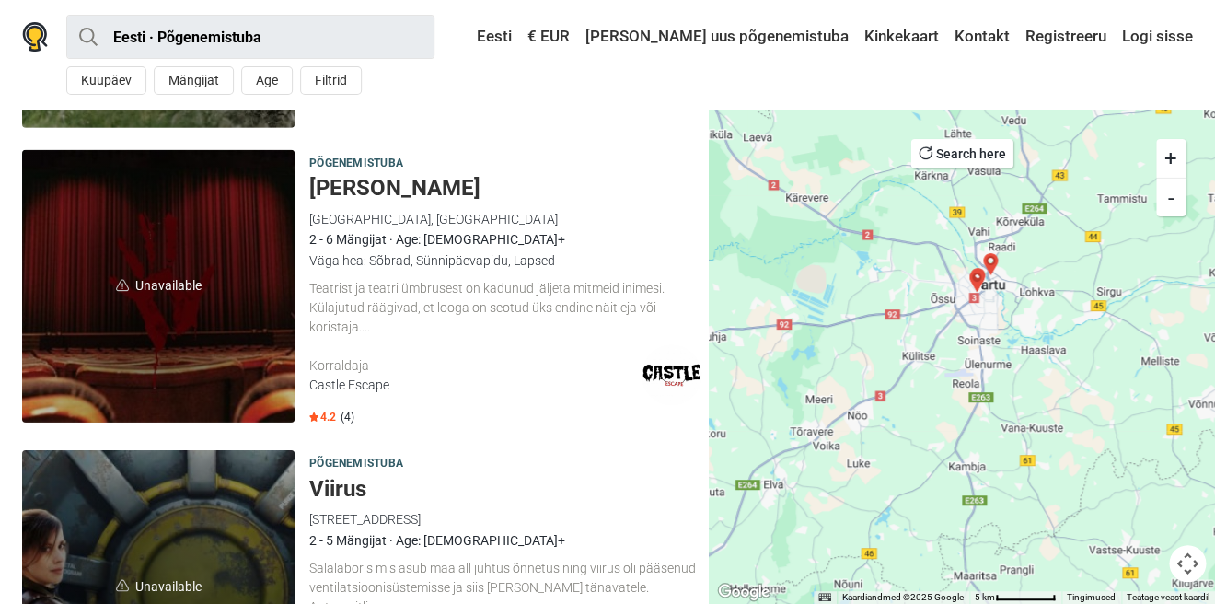
drag, startPoint x: 815, startPoint y: 447, endPoint x: 845, endPoint y: 434, distance: 32.1
click at [843, 436] on div at bounding box center [961, 356] width 506 height 494
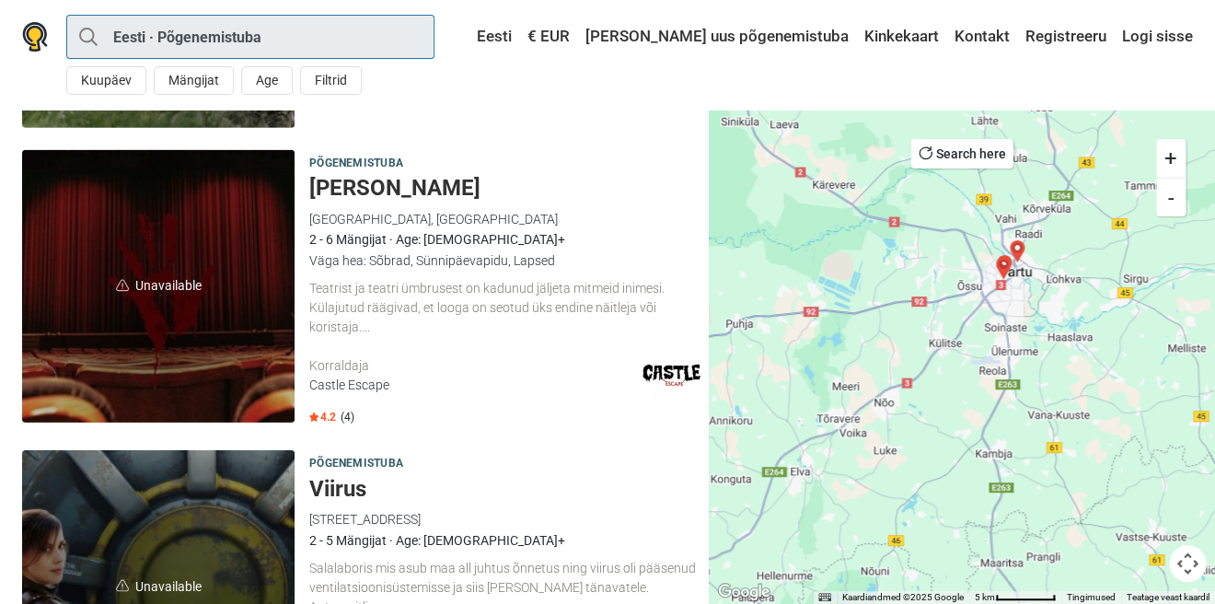
click at [282, 29] on input "Eesti · Põgenemistuba" at bounding box center [250, 37] width 368 height 44
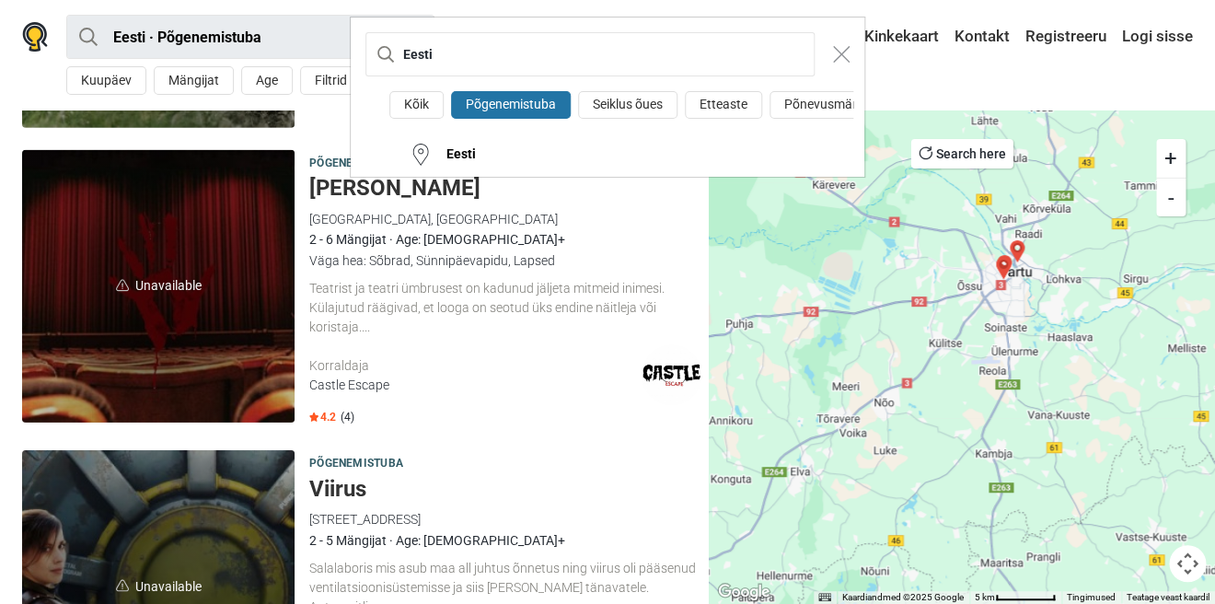
click at [282, 29] on div "Eesti Kõik Põgenemistuba Seiklus õues Etteaste Põnevusmäng Kids room Aardejaht …" at bounding box center [607, 302] width 1215 height 604
click at [467, 51] on input "Eesti" at bounding box center [589, 54] width 449 height 44
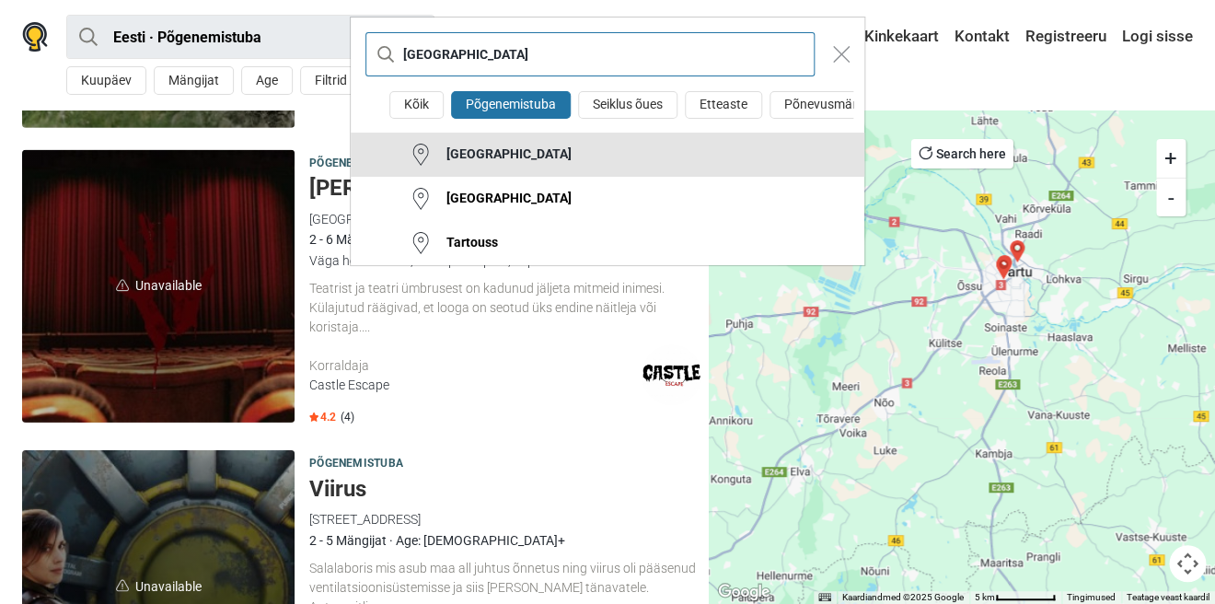
type input "[GEOGRAPHIC_DATA]"
click at [459, 155] on div "[GEOGRAPHIC_DATA]" at bounding box center [502, 154] width 140 height 18
type input "Tartu · Põgenemistuba"
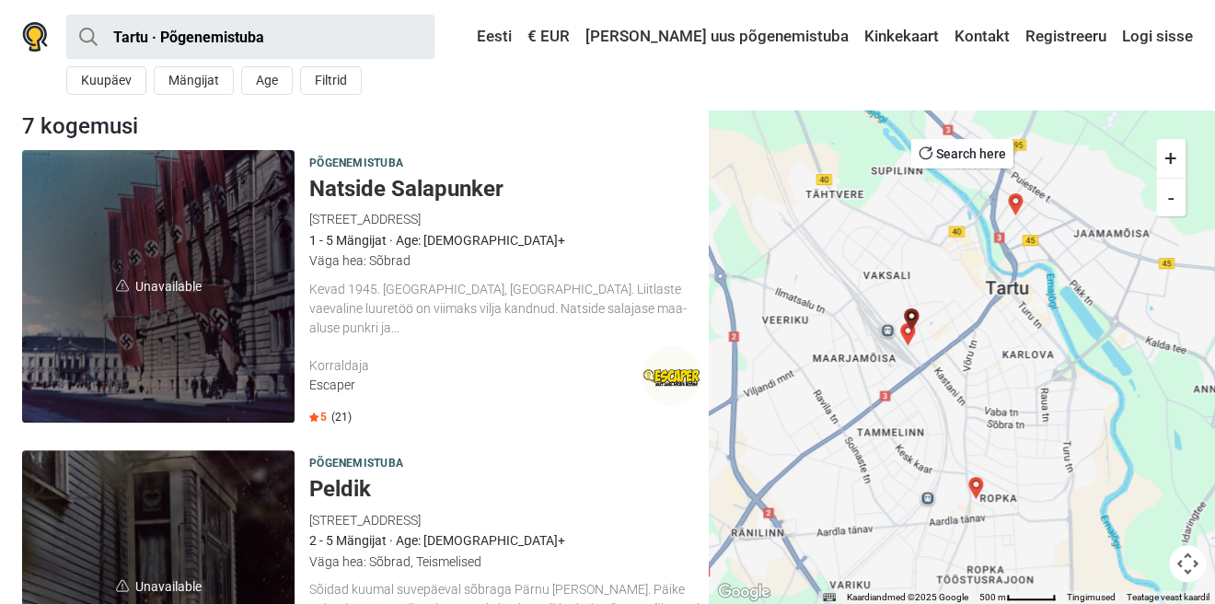
click at [1010, 201] on img "Hullumeelse pärand" at bounding box center [1015, 204] width 22 height 22
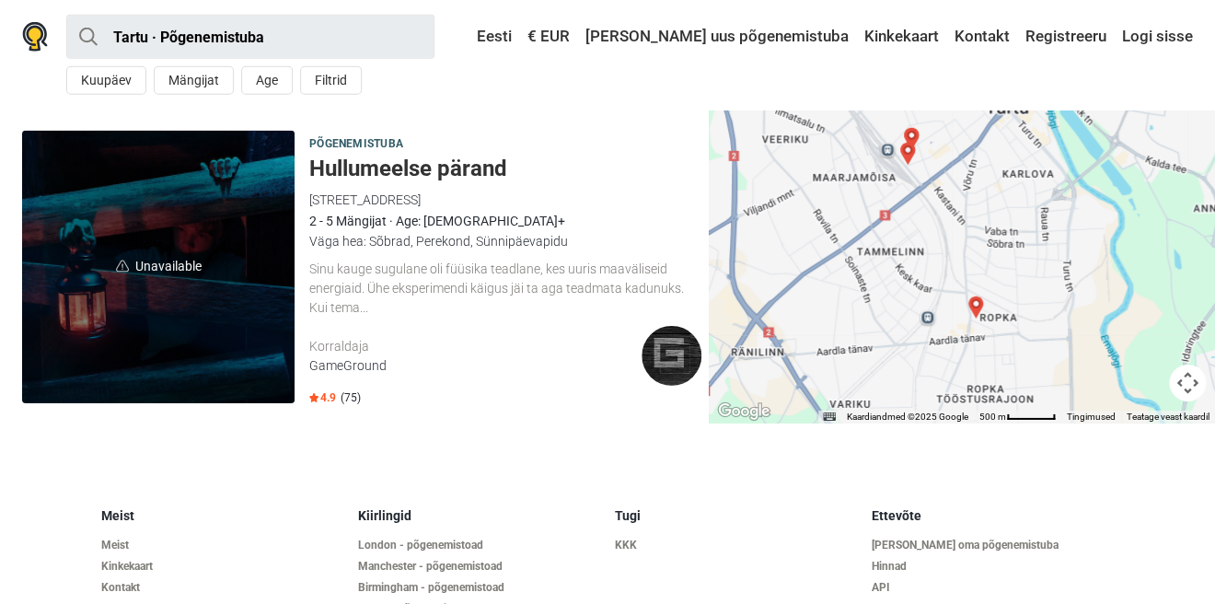
scroll to position [1812, 0]
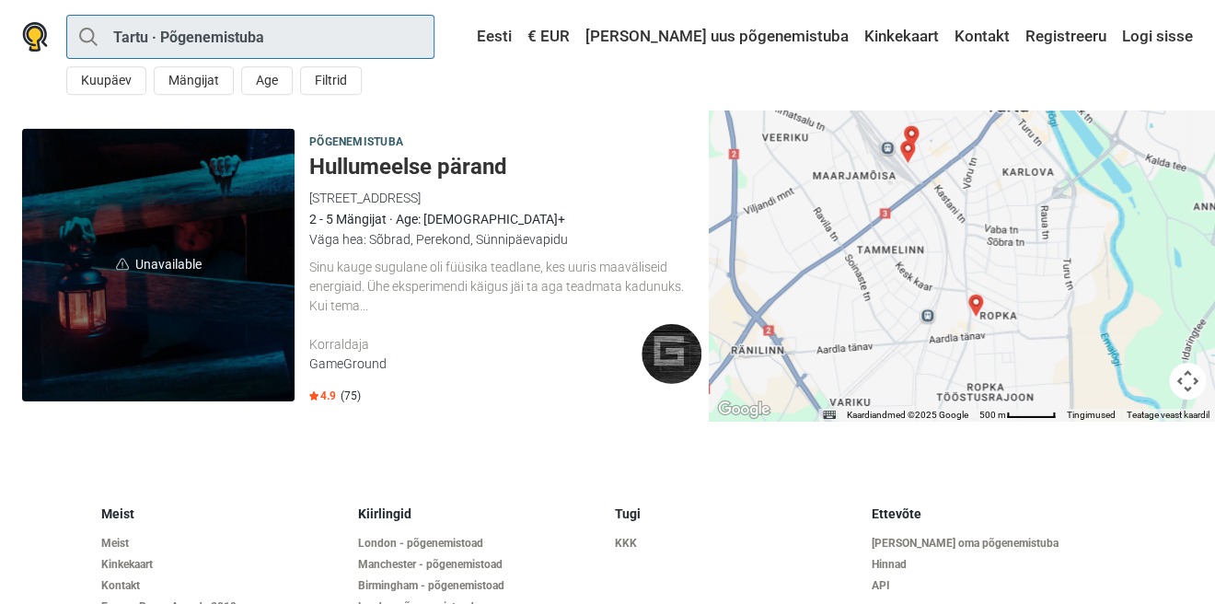
click at [301, 43] on input "Tartu · Põgenemistuba" at bounding box center [250, 37] width 368 height 44
click at [0, 0] on div "Tartu Kõik Põgenemistuba Seiklus õues Etteaste Põnevusmäng Kids room Aardejaht …" at bounding box center [0, 0] width 0 height 0
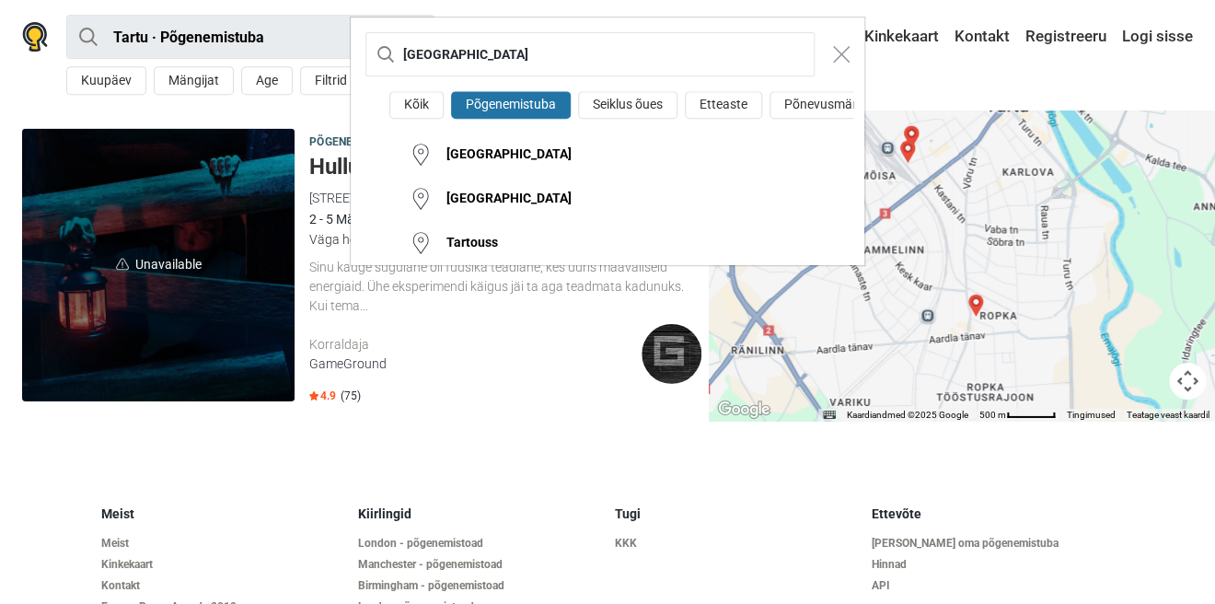
click at [301, 43] on div "Tartu Kõik Põgenemistuba Seiklus õues Etteaste Põnevusmäng Kids room Aardejaht …" at bounding box center [607, 302] width 1215 height 604
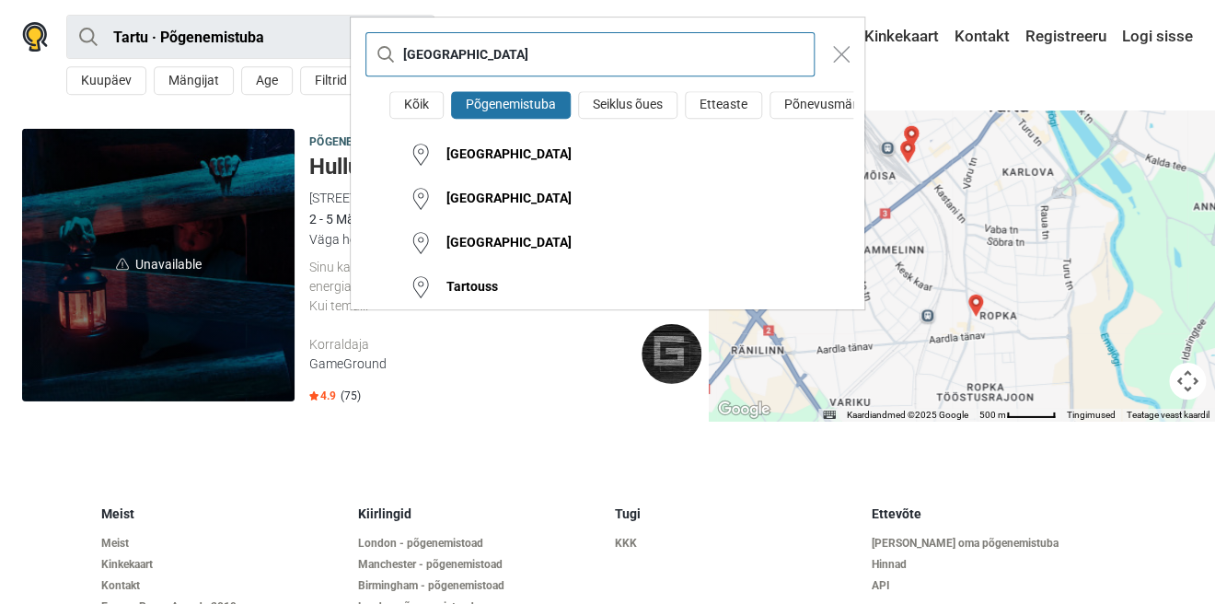
click at [472, 43] on input "[GEOGRAPHIC_DATA]" at bounding box center [589, 54] width 449 height 44
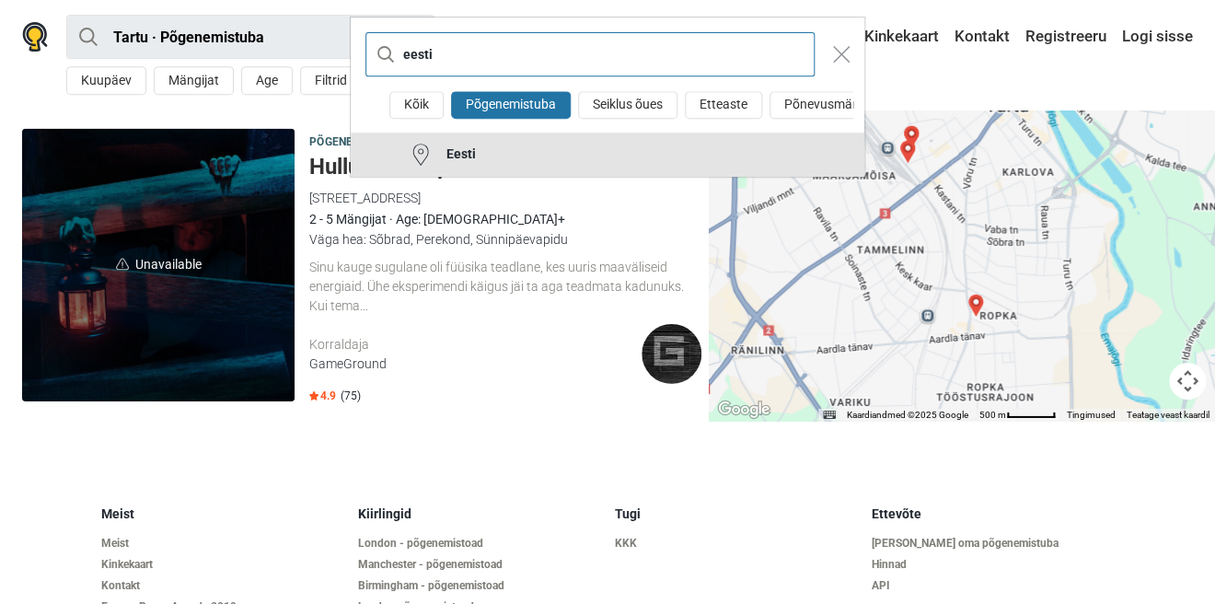
type input "eesti"
click at [455, 153] on div "Eesti" at bounding box center [454, 154] width 44 height 18
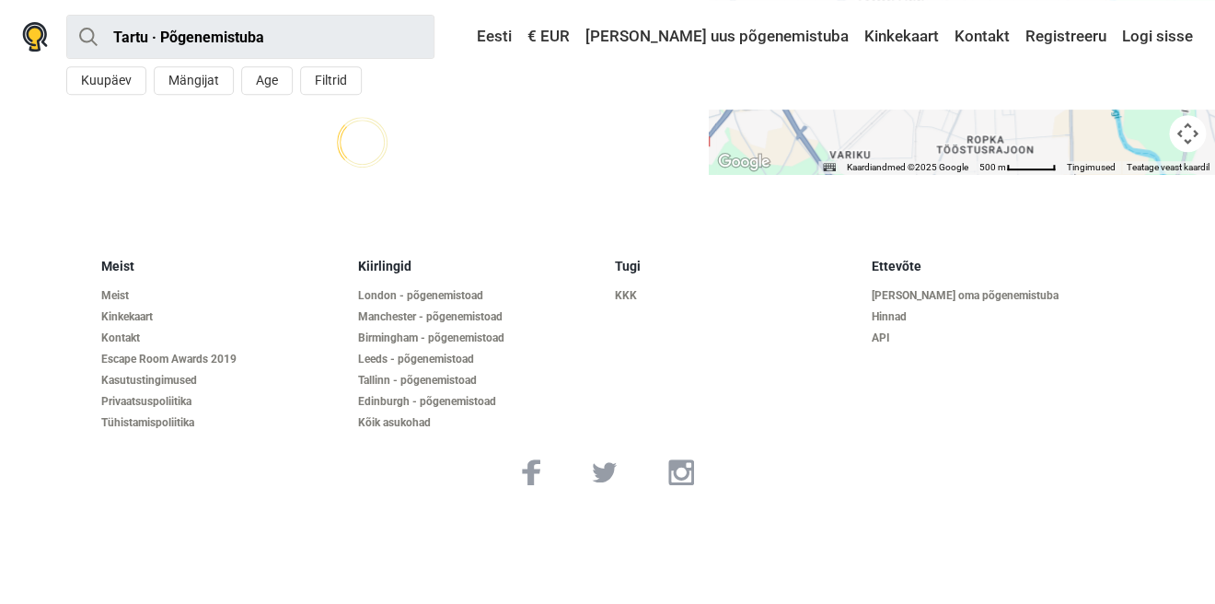
type input "Eesti · Põgenemistuba"
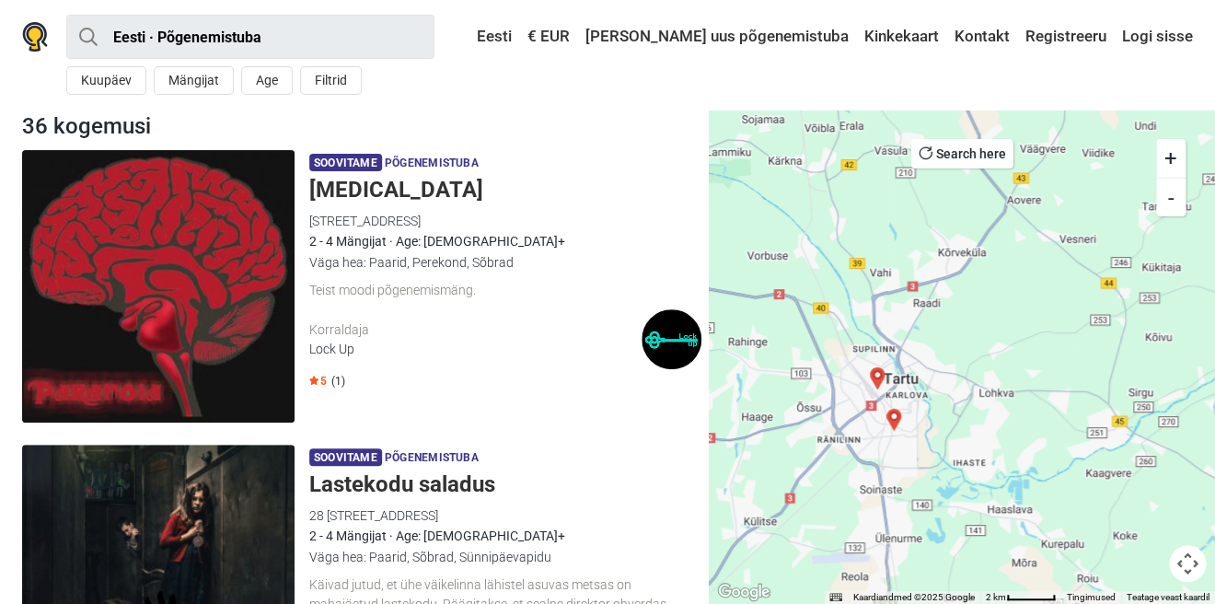
drag, startPoint x: 856, startPoint y: 412, endPoint x: 952, endPoint y: 422, distance: 97.1
click at [968, 443] on div at bounding box center [961, 356] width 506 height 494
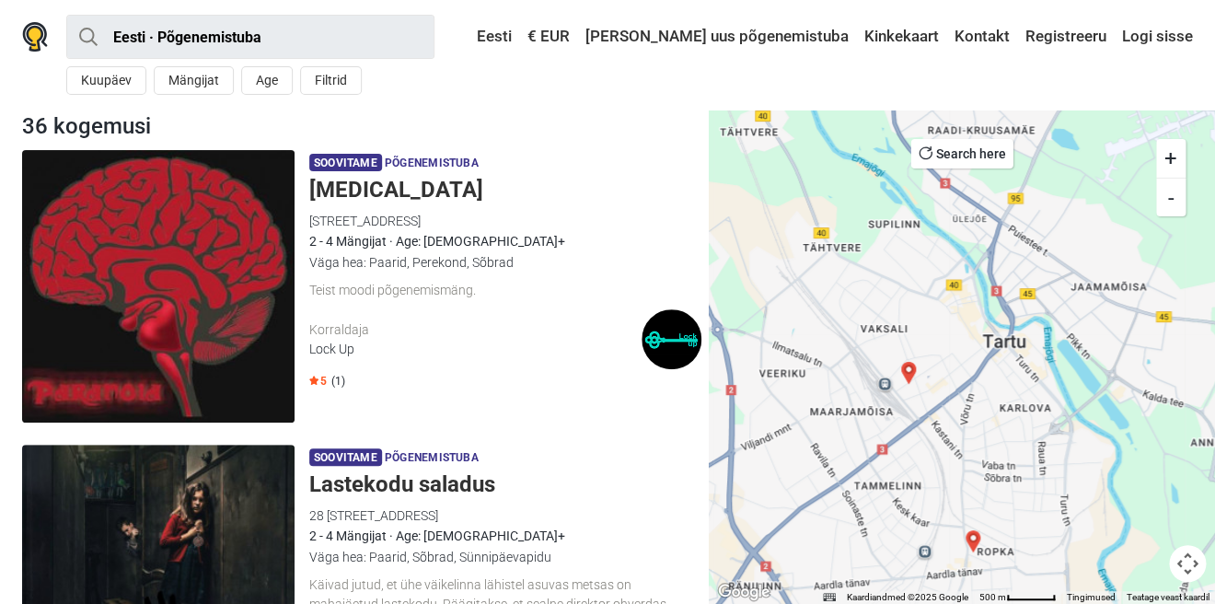
drag, startPoint x: 920, startPoint y: 394, endPoint x: 1012, endPoint y: 428, distance: 98.1
click at [1012, 428] on div at bounding box center [961, 356] width 506 height 494
click at [304, 39] on input "Eesti · Põgenemistuba" at bounding box center [250, 37] width 368 height 44
click at [0, 0] on div "Eesti Kõik Põgenemistuba Seiklus õues Etteaste Põnevusmäng Kids room Aardejaht …" at bounding box center [0, 0] width 0 height 0
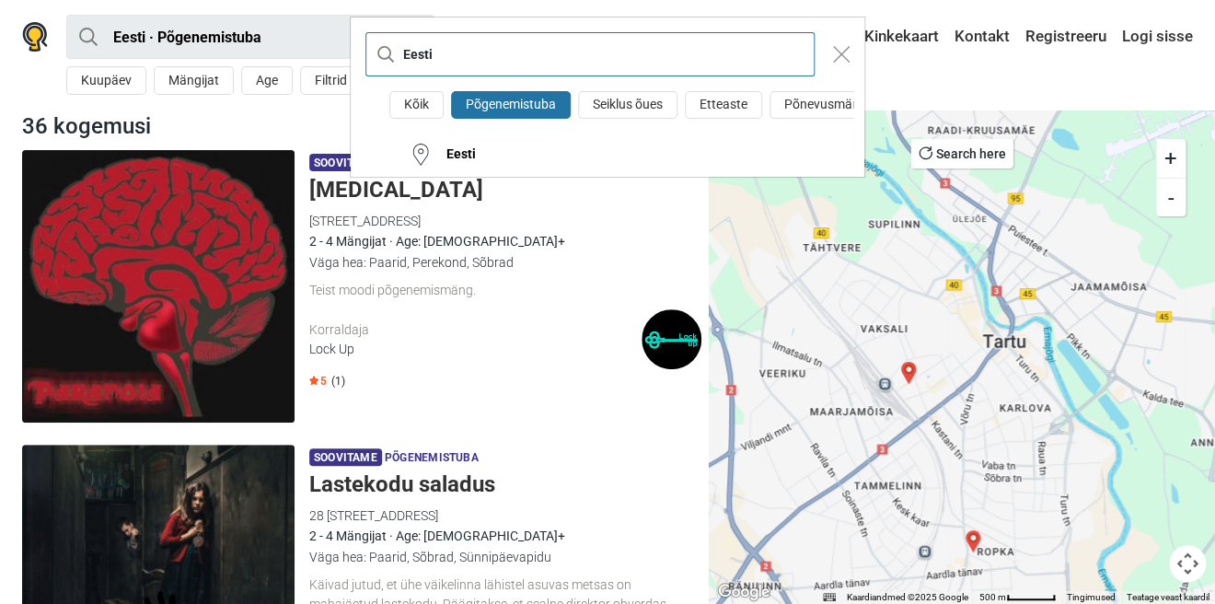
click at [506, 65] on input "Eesti" at bounding box center [589, 54] width 449 height 44
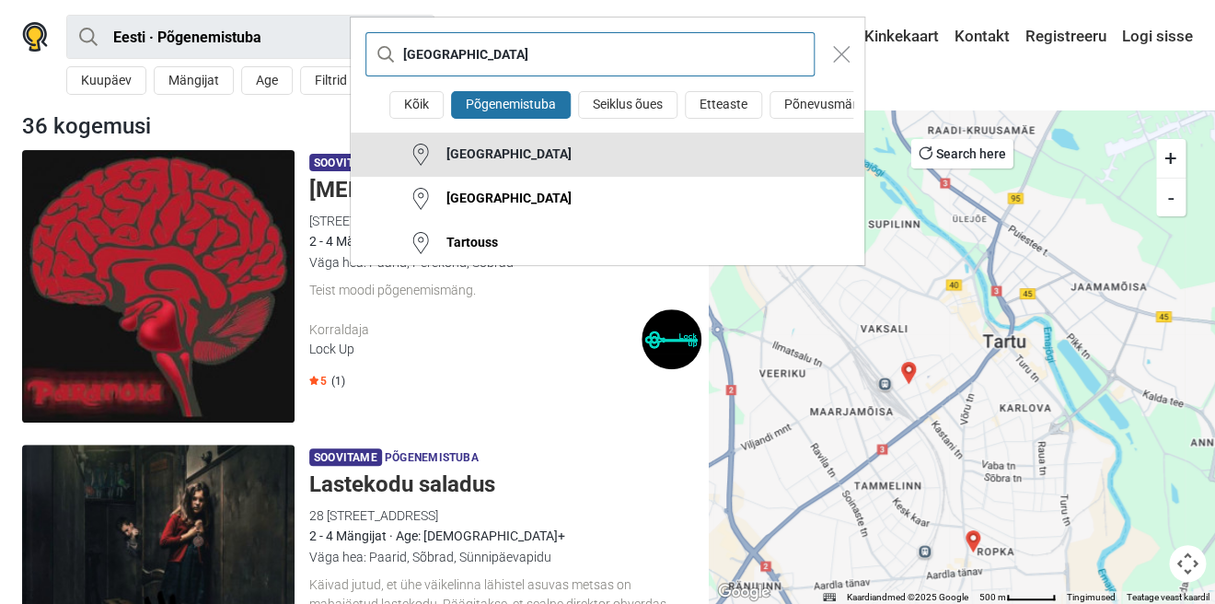
type input "[GEOGRAPHIC_DATA]"
click at [467, 162] on div "[GEOGRAPHIC_DATA]" at bounding box center [502, 154] width 140 height 18
type input "Tartu · Põgenemistuba"
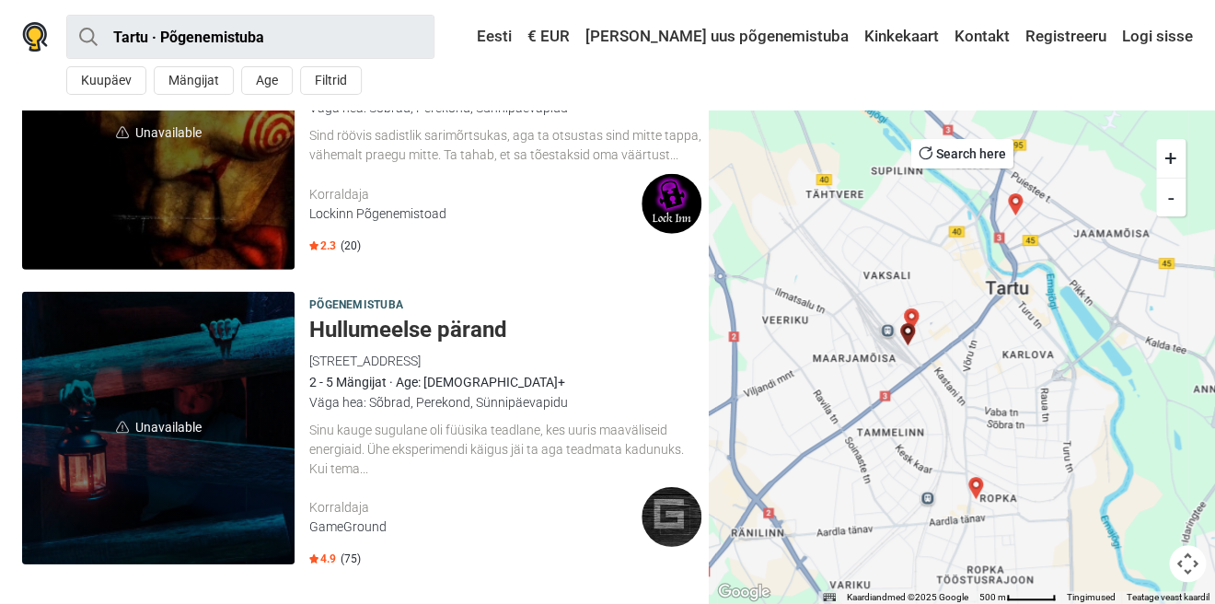
scroll to position [1825, 0]
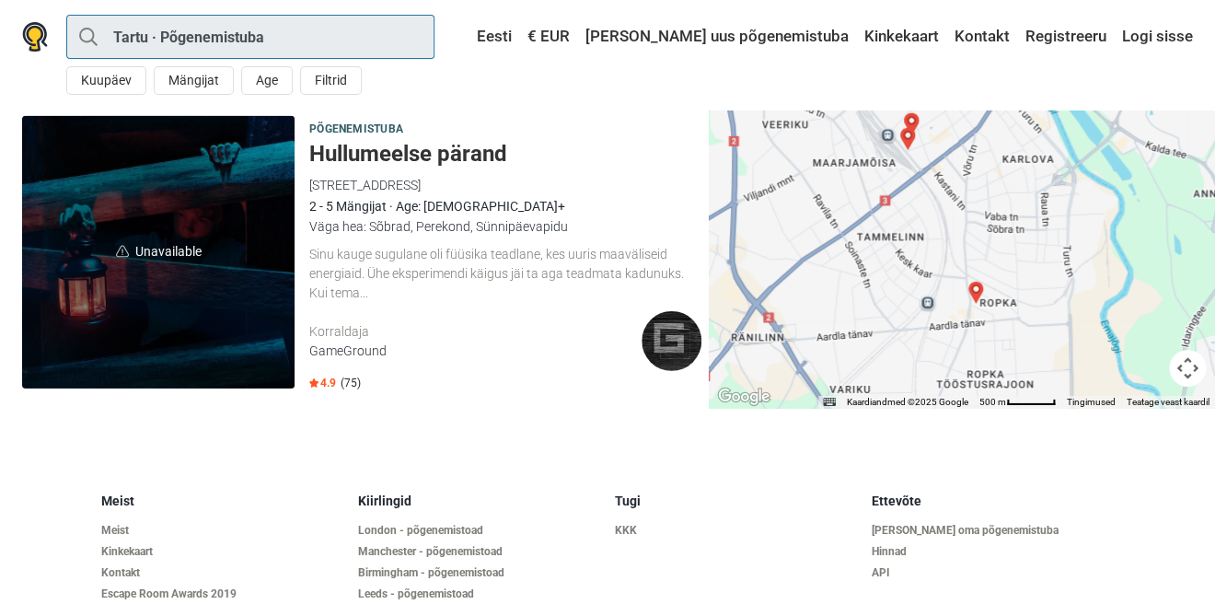
click at [287, 40] on input "Tartu · Põgenemistuba" at bounding box center [250, 37] width 368 height 44
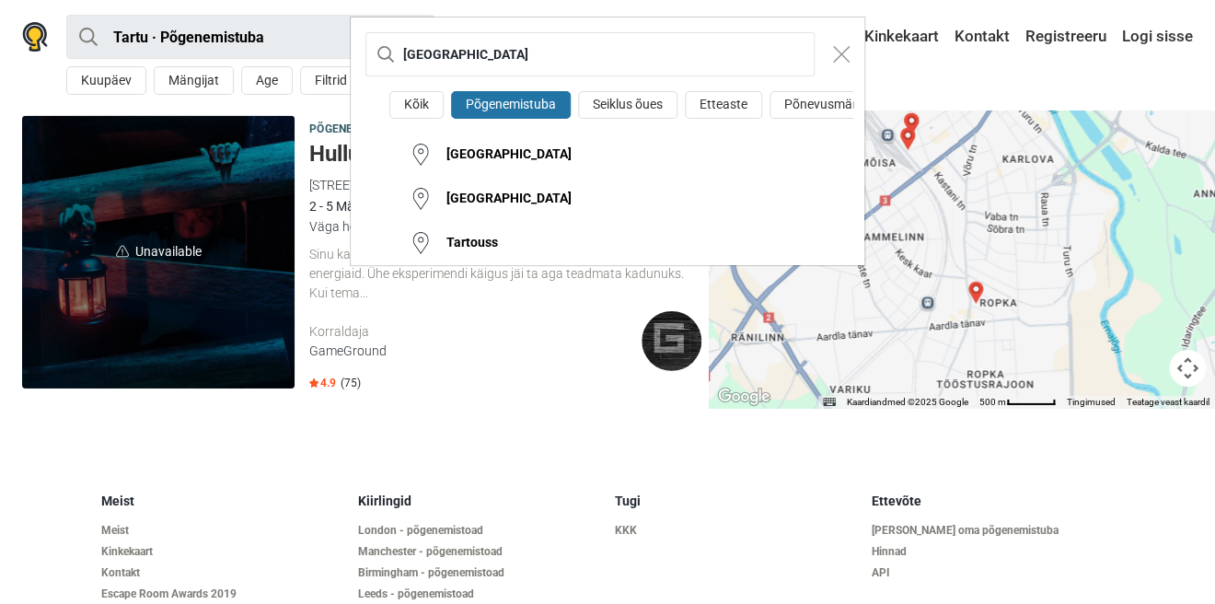
click at [287, 40] on div "Tartu Kõik Põgenemistuba Seiklus õues Etteaste Põnevusmäng Kids room Aardejaht …" at bounding box center [607, 302] width 1215 height 604
click at [455, 52] on input "[GEOGRAPHIC_DATA]" at bounding box center [589, 54] width 449 height 44
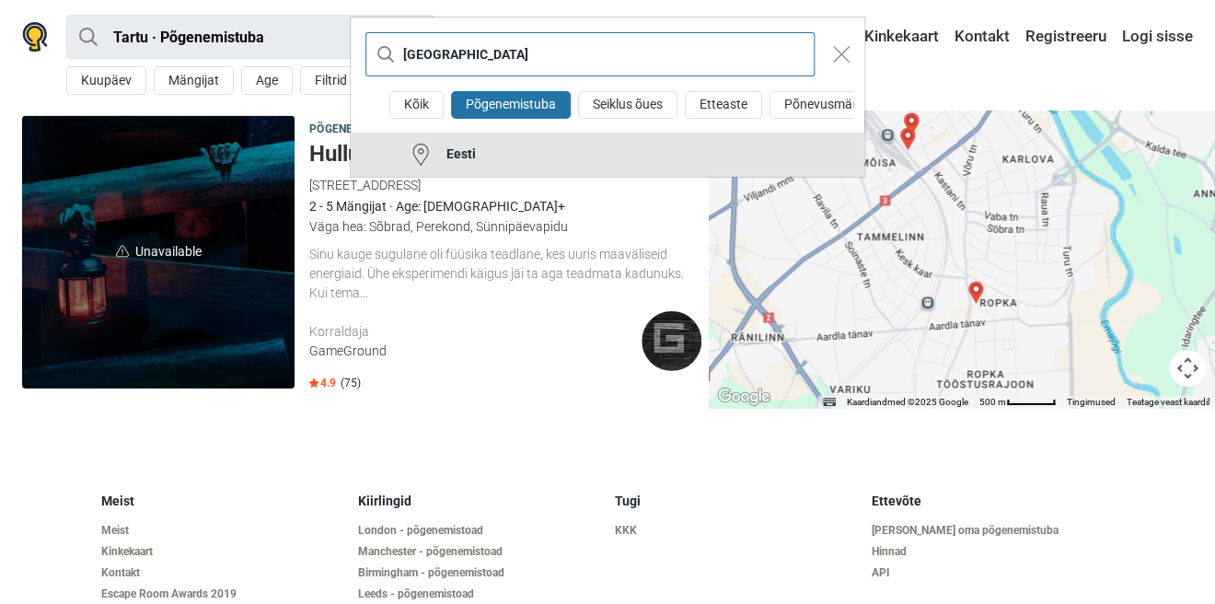
type input "[GEOGRAPHIC_DATA]"
click at [461, 153] on div "Eesti" at bounding box center [454, 154] width 44 height 18
type input "Eesti · Põgenemistuba"
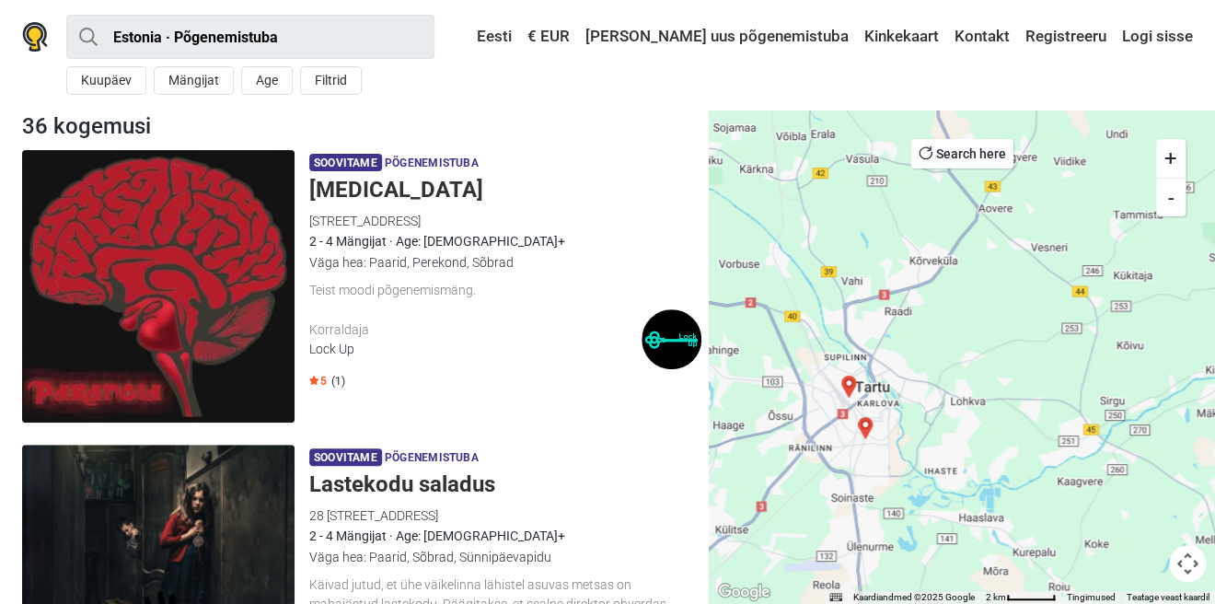
drag, startPoint x: 743, startPoint y: 445, endPoint x: 841, endPoint y: 406, distance: 105.3
click at [829, 410] on div at bounding box center [961, 356] width 506 height 494
click at [869, 424] on img "Safecracker" at bounding box center [868, 430] width 22 height 22
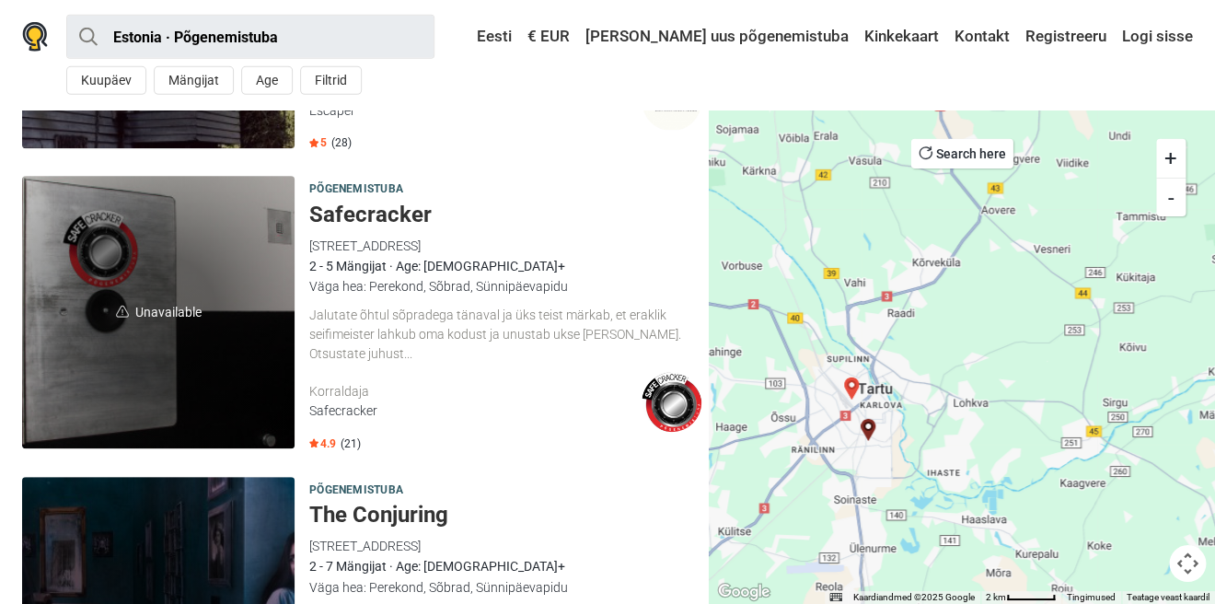
scroll to position [5102, 0]
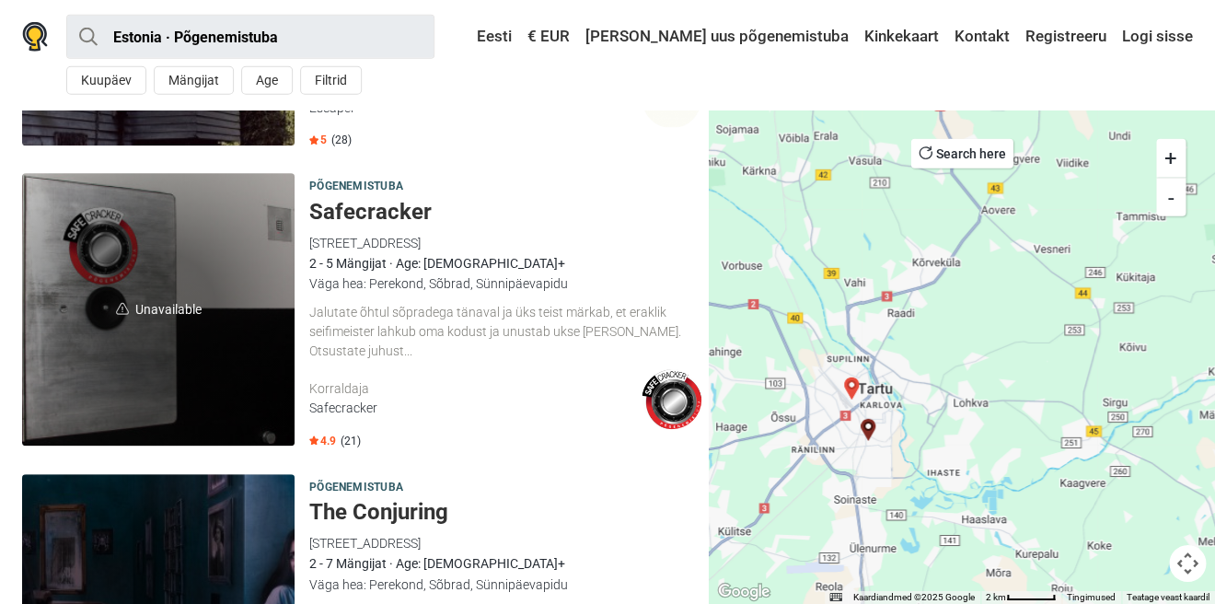
click at [850, 386] on img "Peldik" at bounding box center [851, 388] width 22 height 22
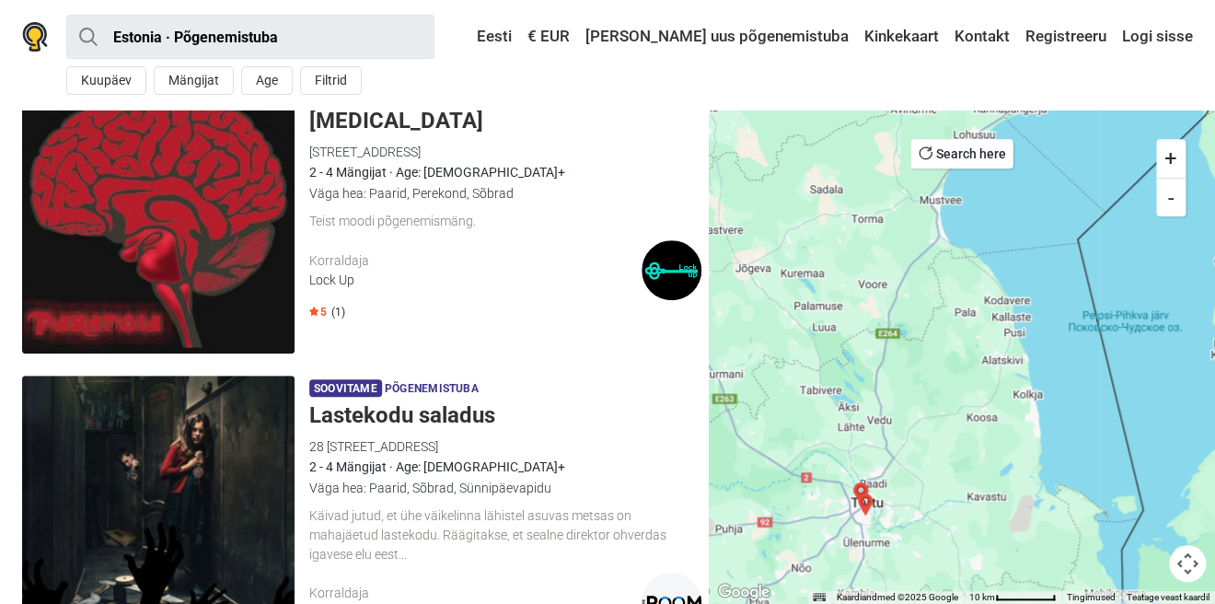
scroll to position [0, 0]
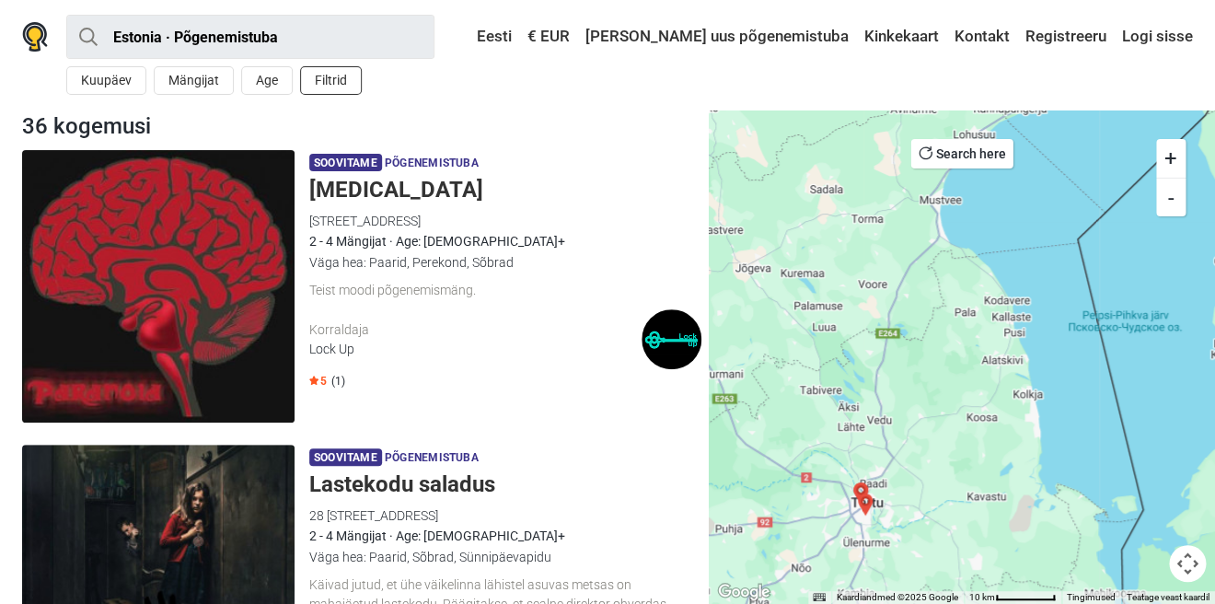
click at [333, 76] on button "Filtrid" at bounding box center [331, 80] width 62 height 29
